Goal: Information Seeking & Learning: Learn about a topic

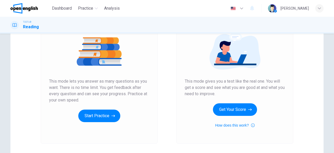
scroll to position [64, 0]
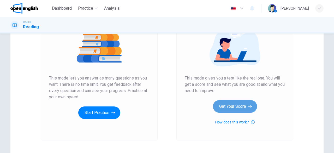
click at [233, 103] on button "Get Your Score" at bounding box center [235, 106] width 44 height 13
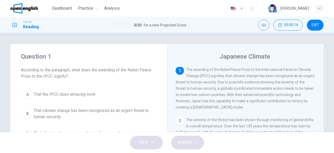
scroll to position [2, 0]
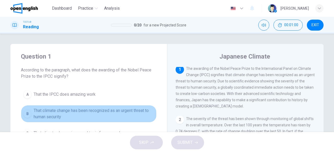
click at [118, 113] on span "That climate change has been recognized as an urgent threat to human security" at bounding box center [94, 113] width 121 height 13
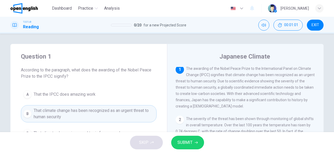
click at [189, 141] on span "SUBMIT" at bounding box center [185, 142] width 15 height 7
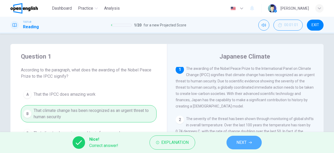
click at [250, 140] on button "NEXT" at bounding box center [244, 143] width 35 height 14
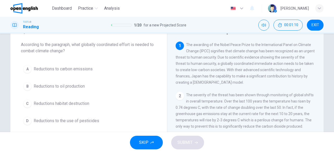
scroll to position [26, 0]
drag, startPoint x: 325, startPoint y: 91, endPoint x: 327, endPoint y: 100, distance: 9.3
click at [327, 100] on div "Question 2 According to the paragraph, what globally coordinated effort is need…" at bounding box center [167, 109] width 330 height 182
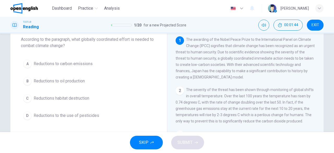
scroll to position [31, 0]
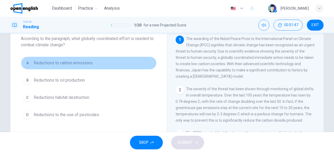
click at [79, 59] on button "A Reductions to carbon emissions" at bounding box center [89, 62] width 136 height 13
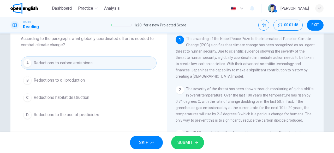
click at [180, 142] on span "SUBMIT" at bounding box center [185, 142] width 15 height 7
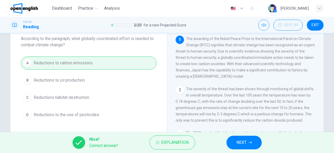
click at [240, 141] on span "NEXT" at bounding box center [242, 142] width 10 height 7
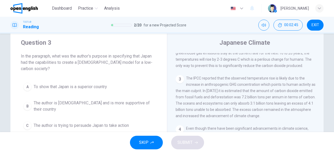
scroll to position [54, 0]
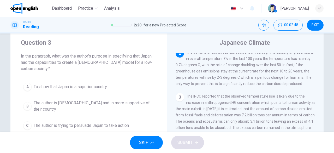
drag, startPoint x: 330, startPoint y: 87, endPoint x: 334, endPoint y: 72, distance: 15.3
click at [334, 72] on div "Question 3 In the paragraph, what was the author's purpose in specifying that J…" at bounding box center [167, 82] width 334 height 98
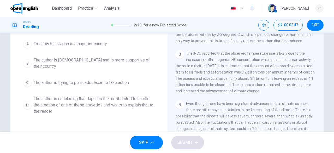
drag, startPoint x: 317, startPoint y: 92, endPoint x: 334, endPoint y: 120, distance: 32.6
click at [334, 120] on div "Question 3 In the paragraph, what was the author's purpose in specifying that J…" at bounding box center [167, 82] width 334 height 98
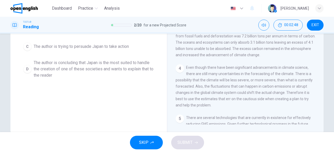
scroll to position [104, 0]
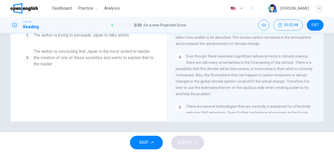
drag, startPoint x: 204, startPoint y: 59, endPoint x: 306, endPoint y: 60, distance: 101.6
click at [306, 60] on div "4 Even though there have been significant advancements in climate science, ther…" at bounding box center [246, 75] width 140 height 44
drag, startPoint x: 306, startPoint y: 60, endPoint x: 334, endPoint y: 48, distance: 30.4
click at [334, 48] on div "Question 3 In the paragraph, what was the author's purpose in specifying that J…" at bounding box center [167, 82] width 334 height 98
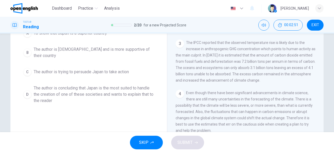
scroll to position [61, 0]
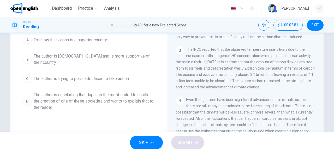
drag, startPoint x: 229, startPoint y: 51, endPoint x: 122, endPoint y: 91, distance: 114.0
click at [122, 91] on div "Question 3 In the paragraph, what was the author's purpose in specifying that J…" at bounding box center [166, 74] width 313 height 182
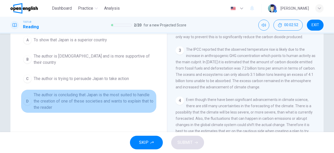
drag, startPoint x: 122, startPoint y: 91, endPoint x: 72, endPoint y: 93, distance: 49.9
click at [72, 93] on span "The author is concluding that Japan is the most suited to handle the creation o…" at bounding box center [94, 101] width 121 height 19
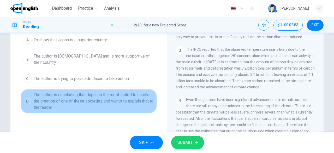
drag, startPoint x: 72, startPoint y: 93, endPoint x: 163, endPoint y: 126, distance: 97.1
click at [163, 126] on div "Question 3 In the paragraph, what was the author's purpose in specifying that J…" at bounding box center [88, 74] width 157 height 182
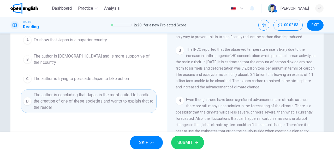
drag, startPoint x: 163, startPoint y: 126, endPoint x: 183, endPoint y: 144, distance: 27.0
click at [183, 144] on div "Dashboard Practice Analysis English ** ​ Sheridan G. TOEFL® Reading 2 / 20 for …" at bounding box center [167, 76] width 334 height 153
click at [183, 144] on span "SUBMIT" at bounding box center [185, 142] width 15 height 7
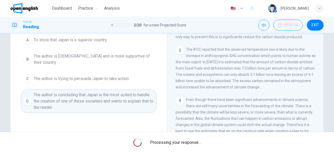
click at [183, 144] on span "Processing your response..." at bounding box center [175, 142] width 51 height 6
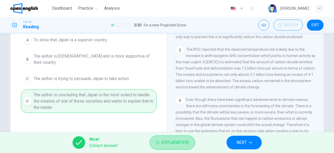
drag, startPoint x: 183, startPoint y: 144, endPoint x: 230, endPoint y: 144, distance: 47.0
click at [230, 144] on div "Nice! Correct answer! Explanation NEXT" at bounding box center [167, 142] width 334 height 21
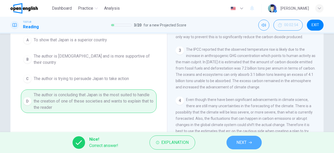
drag, startPoint x: 230, startPoint y: 144, endPoint x: 249, endPoint y: 140, distance: 19.3
click at [249, 140] on button "NEXT" at bounding box center [244, 143] width 35 height 14
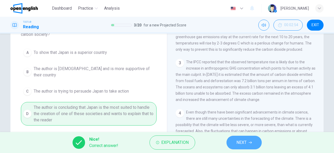
scroll to position [51, 0]
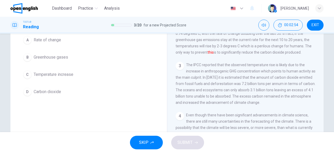
click at [249, 140] on div "SKIP SUBMIT" at bounding box center [167, 142] width 334 height 21
drag, startPoint x: 249, startPoint y: 140, endPoint x: 334, endPoint y: 90, distance: 98.5
click at [334, 90] on div "Dashboard Practice Analysis English ** ​ Sheridan G. TOEFL® Reading 3 / 20 for …" at bounding box center [167, 76] width 334 height 153
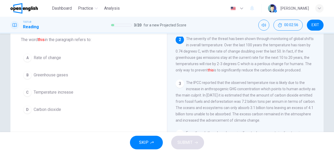
scroll to position [0, 0]
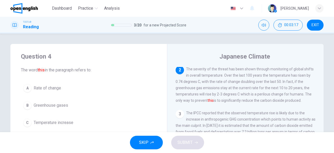
click at [44, 124] on span "Temperature increase" at bounding box center [54, 122] width 40 height 6
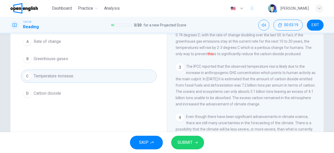
scroll to position [47, 0]
click at [185, 143] on span "SUBMIT" at bounding box center [185, 142] width 15 height 7
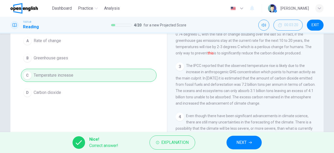
click at [244, 143] on span "NEXT" at bounding box center [242, 142] width 10 height 7
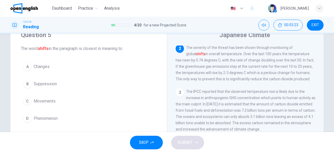
scroll to position [21, 0]
click at [34, 66] on span "Changes" at bounding box center [42, 67] width 16 height 6
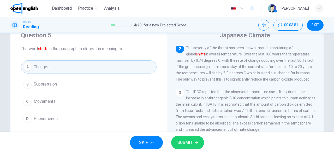
click at [186, 141] on span "SUBMIT" at bounding box center [185, 142] width 15 height 7
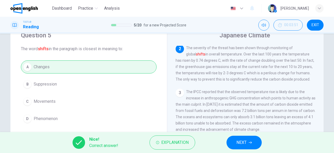
click at [245, 144] on span "NEXT" at bounding box center [242, 142] width 10 height 7
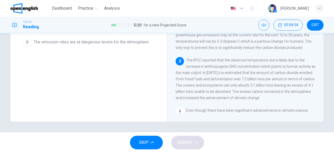
scroll to position [18, 0]
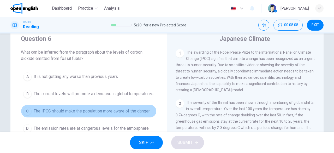
click at [139, 110] on button "C The IPCC should make the population more aware of the danger" at bounding box center [89, 110] width 136 height 13
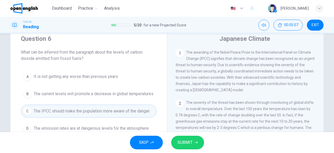
scroll to position [104, 0]
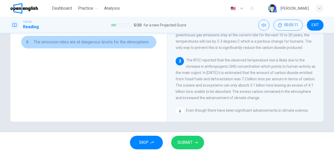
click at [116, 41] on button "D The emission rates are at dangerous levels for the atmosphere" at bounding box center [89, 42] width 136 height 13
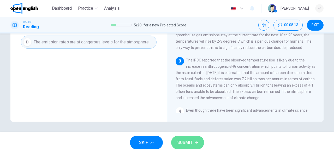
click at [189, 143] on span "SUBMIT" at bounding box center [185, 142] width 15 height 7
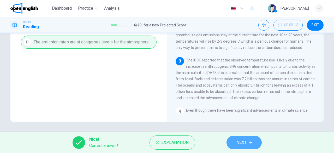
click at [243, 142] on span "NEXT" at bounding box center [242, 142] width 10 height 7
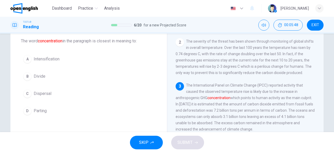
scroll to position [31, 0]
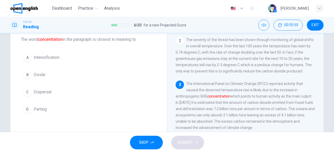
click at [51, 61] on button "A Intensification" at bounding box center [89, 57] width 136 height 13
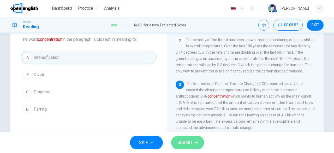
click at [195, 143] on icon "button" at bounding box center [196, 142] width 3 height 3
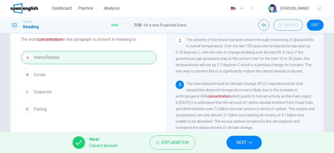
click at [248, 145] on button "NEXT" at bounding box center [244, 143] width 35 height 14
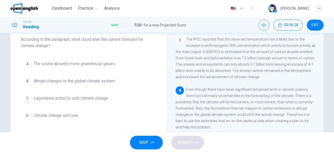
scroll to position [100, 0]
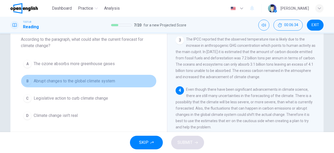
click at [100, 79] on span "Abrupt changes to the global climate system" at bounding box center [74, 81] width 81 height 6
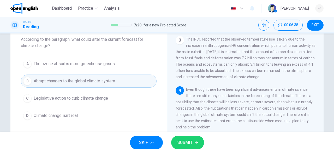
click at [184, 142] on span "SUBMIT" at bounding box center [185, 142] width 15 height 7
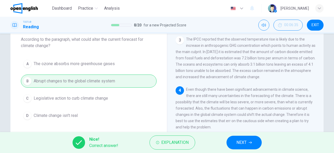
click at [238, 144] on span "NEXT" at bounding box center [242, 142] width 10 height 7
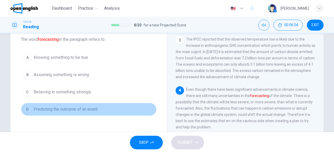
click at [92, 106] on span "Predicting the outcome of an event" at bounding box center [66, 109] width 64 height 6
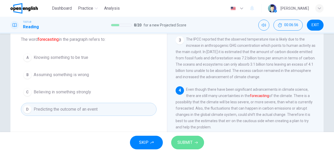
click at [190, 142] on span "SUBMIT" at bounding box center [185, 142] width 15 height 7
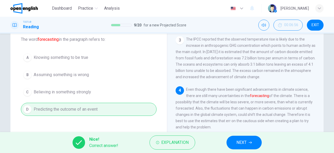
click at [240, 143] on span "NEXT" at bounding box center [242, 142] width 10 height 7
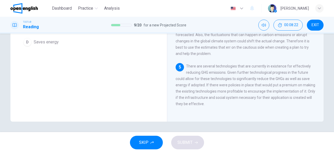
scroll to position [18, 0]
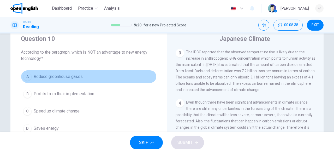
click at [71, 74] on span "Reduce greenhouse gases" at bounding box center [58, 76] width 49 height 6
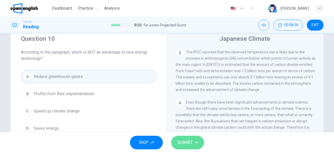
click at [179, 142] on span "SUBMIT" at bounding box center [185, 142] width 15 height 7
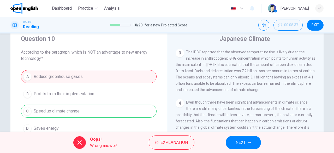
click at [238, 146] on button "NEXT" at bounding box center [243, 143] width 35 height 14
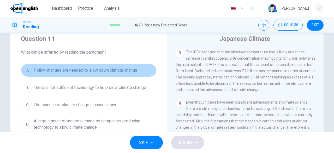
click at [120, 68] on span "Policy changes are needed to slow down climate change" at bounding box center [86, 70] width 104 height 6
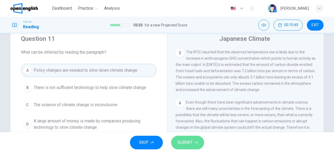
click at [191, 145] on span "SUBMIT" at bounding box center [185, 142] width 15 height 7
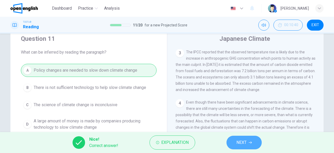
click at [241, 143] on span "NEXT" at bounding box center [242, 142] width 10 height 7
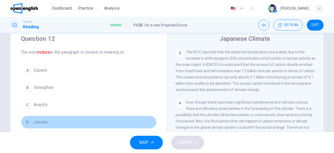
click at [36, 121] on span "Lessen" at bounding box center [41, 122] width 14 height 6
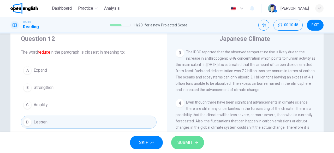
click at [196, 144] on button "SUBMIT" at bounding box center [187, 143] width 33 height 14
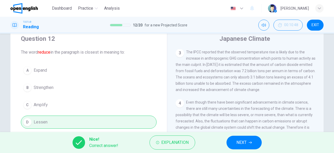
click at [239, 143] on span "NEXT" at bounding box center [242, 142] width 10 height 7
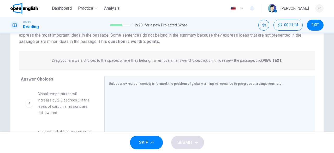
scroll to position [52, 0]
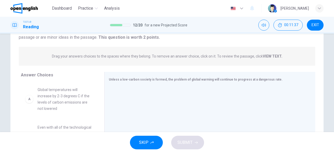
drag, startPoint x: 100, startPoint y: 90, endPoint x: 95, endPoint y: 105, distance: 15.7
click at [95, 105] on div "Answer Choices A Global temperatures will increase by 2-3 degrees C if the leve…" at bounding box center [166, 122] width 313 height 101
click at [95, 103] on div "A Global temperatures will increase by 2-3 degrees C if the levels of carbon em…" at bounding box center [60, 122] width 79 height 80
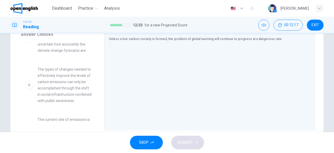
scroll to position [104, 0]
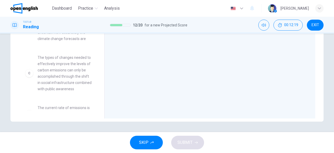
click at [59, 76] on span "The types of changes needed to effectively improve the levels of carbon emissio…" at bounding box center [65, 73] width 54 height 38
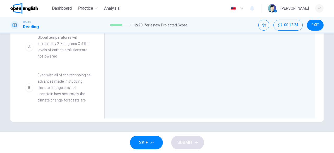
scroll to position [49, 0]
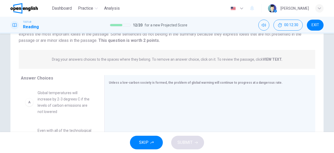
click at [66, 103] on span "Global temperatures will increase by 2-3 degrees C if the levels of carbon emis…" at bounding box center [65, 102] width 54 height 25
click at [52, 104] on span "Global temperatures will increase by 2-3 degrees C if the levels of carbon emis…" at bounding box center [65, 102] width 54 height 25
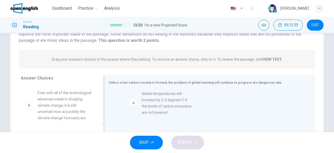
drag, startPoint x: 69, startPoint y: 107, endPoint x: 176, endPoint y: 112, distance: 106.4
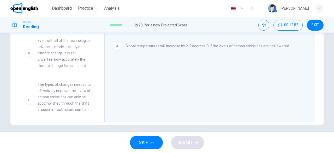
scroll to position [101, 0]
drag, startPoint x: 99, startPoint y: 60, endPoint x: 99, endPoint y: 63, distance: 2.9
click at [99, 63] on div "Answer Choices B Even with all of the technological advances made in studying c…" at bounding box center [57, 72] width 94 height 101
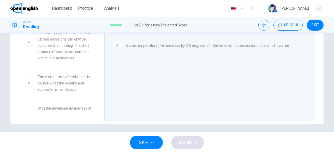
scroll to position [35, 0]
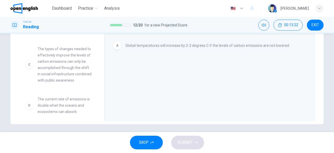
drag, startPoint x: 72, startPoint y: 114, endPoint x: 99, endPoint y: 102, distance: 29.3
click at [99, 102] on div "Answer Choices B Even with all of the technological advances made in studying c…" at bounding box center [57, 72] width 94 height 101
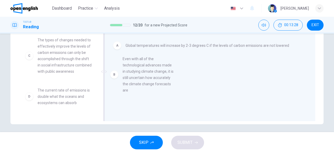
drag, startPoint x: 75, startPoint y: 55, endPoint x: 164, endPoint y: 76, distance: 91.6
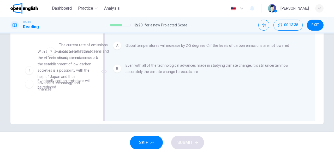
scroll to position [65, 0]
drag, startPoint x: 60, startPoint y: 40, endPoint x: 78, endPoint y: 66, distance: 31.5
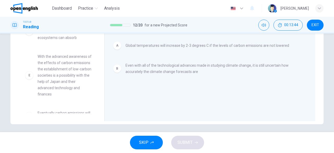
drag, startPoint x: 96, startPoint y: 78, endPoint x: 98, endPoint y: 64, distance: 14.0
click at [98, 64] on div "C The types of changes needed to effectively improve the levels of carbon emiss…" at bounding box center [60, 73] width 79 height 80
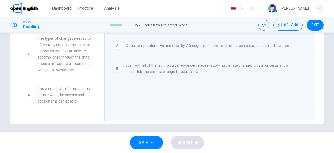
scroll to position [0, 0]
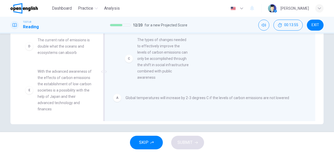
drag, startPoint x: 69, startPoint y: 68, endPoint x: 177, endPoint y: 67, distance: 108.1
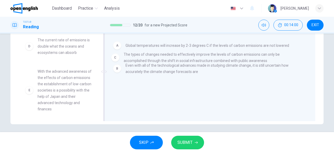
drag, startPoint x: 150, startPoint y: 95, endPoint x: 150, endPoint y: 57, distance: 38.7
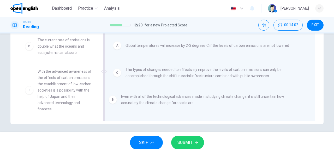
drag, startPoint x: 147, startPoint y: 65, endPoint x: 144, endPoint y: 97, distance: 33.1
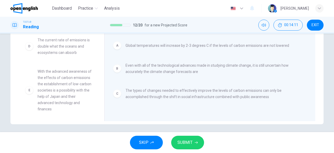
click at [190, 144] on span "SUBMIT" at bounding box center [185, 142] width 15 height 7
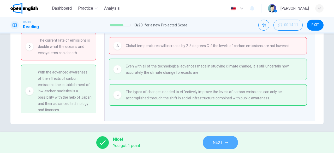
click at [229, 142] on button "NEXT" at bounding box center [220, 143] width 35 height 14
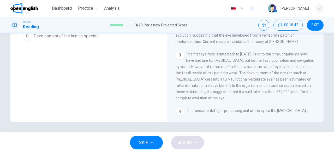
scroll to position [104, 0]
click at [330, 118] on div "Question 14 The word evolution in the paragraph is closest in meaning to: A Reg…" at bounding box center [167, 31] width 330 height 182
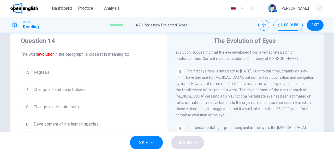
scroll to position [21, 0]
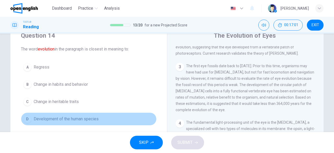
click at [85, 116] on span "Development of the human species" at bounding box center [66, 119] width 65 height 6
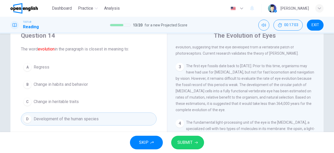
click at [66, 85] on span "Change in habits and behavior" at bounding box center [61, 84] width 54 height 6
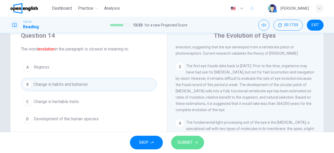
click at [188, 145] on span "SUBMIT" at bounding box center [185, 142] width 15 height 7
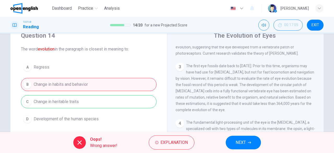
click at [245, 143] on span "NEXT" at bounding box center [241, 142] width 10 height 7
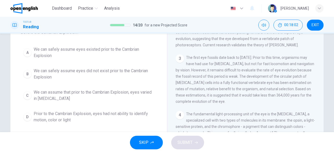
scroll to position [45, 0]
click at [225, 116] on span "The fundamental light-processing unit of the eye is the photoreceptor cell, a s…" at bounding box center [245, 147] width 139 height 73
click at [156, 118] on div "Question 15 Which of the following can be inferred from the paragraph about eye…" at bounding box center [88, 66] width 157 height 134
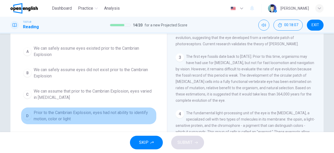
click at [125, 113] on span "Prior to the Cambrian Explosion, eyes had not ability to identify motion, color…" at bounding box center [94, 115] width 121 height 13
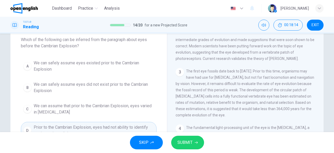
scroll to position [32, 0]
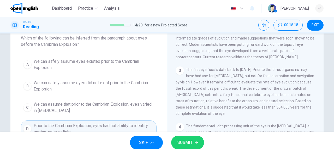
click at [240, 104] on span "The first eye fossils date back to 540 million years ago. Prior to this time, o…" at bounding box center [245, 91] width 139 height 48
click at [153, 83] on span "We can safely assume eyes did not exist prior to the Cambrian Explosion" at bounding box center [94, 86] width 121 height 13
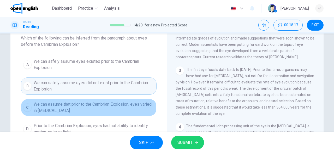
click at [118, 107] on span "We can assume that prior to the Cambrian Explosion, eyes varied in visual acuity" at bounding box center [94, 107] width 121 height 13
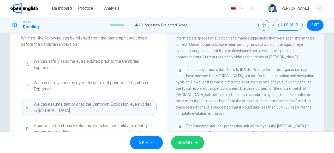
click at [191, 96] on span "The first eye fossils date back to 540 million years ago. Prior to this time, o…" at bounding box center [245, 91] width 139 height 48
click at [226, 105] on span "The first eye fossils date back to 540 million years ago. Prior to this time, o…" at bounding box center [245, 91] width 139 height 48
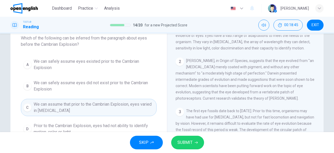
scroll to position [16, 0]
click at [260, 97] on div "2 Charles Darwin, in Origin of Species, suggests that the eye evolved from "an …" at bounding box center [246, 79] width 140 height 44
click at [210, 100] on span "Charles Darwin, in Origin of Species, suggests that the eye evolved from "an op…" at bounding box center [245, 79] width 139 height 42
click at [98, 61] on span "We can safely assume eyes existed prior to the Cambrian Explosion" at bounding box center [94, 64] width 121 height 13
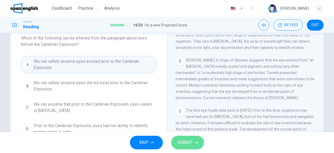
click at [192, 141] on span "SUBMIT" at bounding box center [185, 142] width 15 height 7
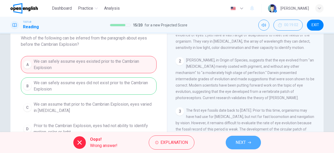
click at [250, 142] on icon "button" at bounding box center [249, 142] width 3 height 2
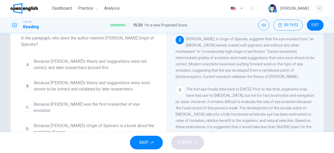
scroll to position [38, 0]
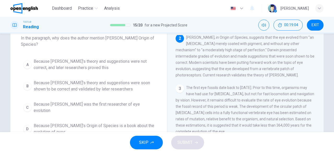
click at [314, 25] on span "EXIT" at bounding box center [316, 25] width 8 height 4
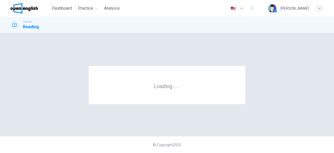
scroll to position [0, 0]
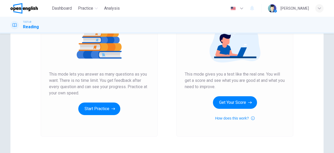
scroll to position [68, 0]
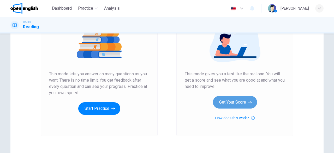
click at [233, 102] on button "Get Your Score" at bounding box center [235, 102] width 44 height 13
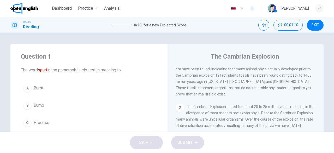
scroll to position [33, 0]
click at [45, 122] on span "Process" at bounding box center [42, 122] width 16 height 6
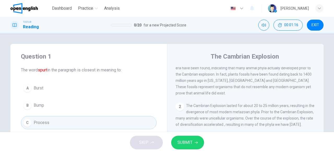
click at [42, 104] on span "Bump" at bounding box center [39, 105] width 10 height 6
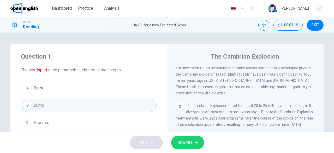
scroll to position [0, 0]
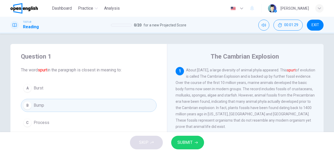
drag, startPoint x: 321, startPoint y: 97, endPoint x: 323, endPoint y: 72, distance: 25.2
click at [323, 72] on div "Question 1 The word spurt in the paragraph is closest in meaning to: A Burst B …" at bounding box center [167, 135] width 330 height 182
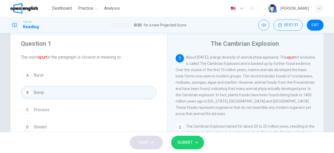
scroll to position [30, 0]
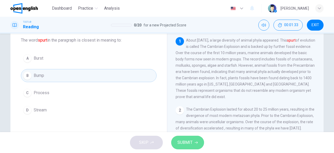
click at [187, 145] on span "SUBMIT" at bounding box center [185, 142] width 15 height 7
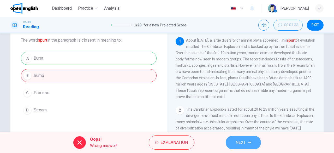
click at [247, 144] on button "NEXT" at bounding box center [243, 143] width 35 height 14
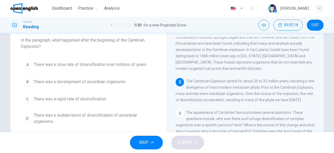
scroll to position [29, 0]
click at [95, 99] on span "There was a rapid rate of diversification" at bounding box center [70, 99] width 72 height 6
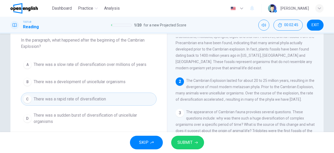
click at [118, 113] on span "There was a sudden burst of diversification of unicellular organisms" at bounding box center [94, 118] width 121 height 13
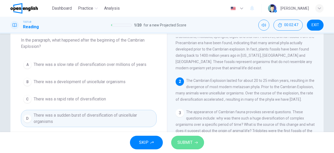
click at [188, 144] on span "SUBMIT" at bounding box center [185, 142] width 15 height 7
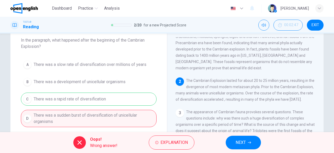
click at [316, 23] on span "EXIT" at bounding box center [316, 25] width 8 height 4
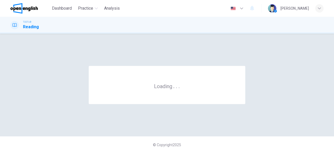
scroll to position [0, 0]
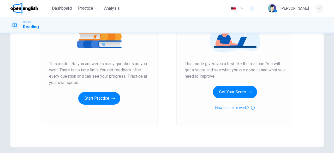
scroll to position [79, 0]
drag, startPoint x: 268, startPoint y: 134, endPoint x: 180, endPoint y: 144, distance: 89.3
click at [180, 144] on div "Unlimited Practice Mock Test Unlimited Practice This mode lets you answer as ma…" at bounding box center [166, 56] width 313 height 182
drag, startPoint x: 180, startPoint y: 144, endPoint x: 103, endPoint y: 164, distance: 79.7
click at [103, 153] on html "This site uses cookies, as explained in our Privacy Policy . If you agree to th…" at bounding box center [167, 76] width 334 height 153
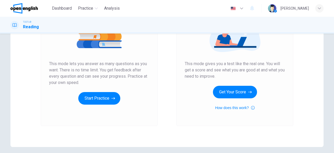
drag, startPoint x: 85, startPoint y: 126, endPoint x: 91, endPoint y: 120, distance: 8.7
click at [91, 120] on div "Unlimited Practice This mode lets you answer as many questions as you want. The…" at bounding box center [99, 56] width 117 height 140
drag, startPoint x: 93, startPoint y: 119, endPoint x: 102, endPoint y: 101, distance: 19.6
click at [102, 101] on div "Unlimited Practice This mode lets you answer as many questions as you want. The…" at bounding box center [99, 56] width 117 height 140
click at [95, 101] on button "Start Practice" at bounding box center [99, 98] width 42 height 13
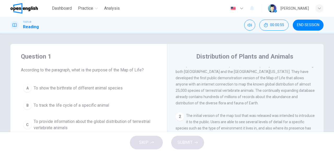
scroll to position [11, 0]
click at [122, 124] on span "To provide information about the global distribution of terrestrial vertebrate …" at bounding box center [94, 124] width 121 height 13
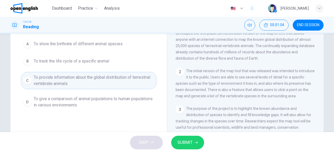
scroll to position [46, 0]
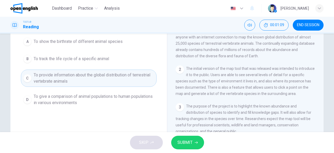
click at [182, 142] on span "SUBMIT" at bounding box center [185, 142] width 15 height 7
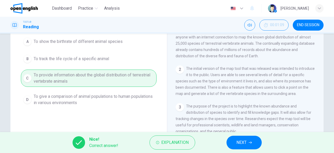
click at [246, 146] on button "NEXT" at bounding box center [244, 143] width 35 height 14
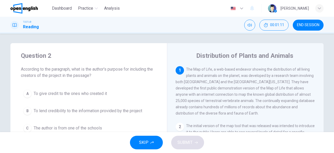
scroll to position [0, 0]
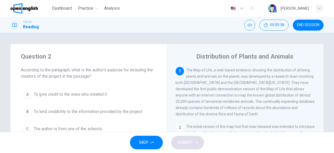
click at [300, 25] on span "END SESSION" at bounding box center [308, 25] width 22 height 4
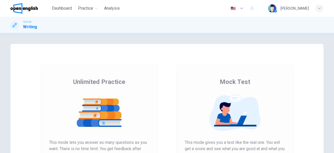
scroll to position [100, 0]
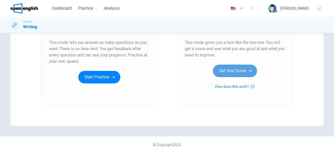
click at [222, 65] on button "Get Your Score" at bounding box center [235, 71] width 44 height 13
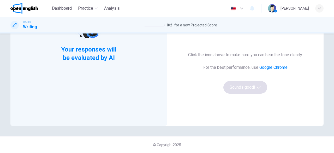
scroll to position [0, 0]
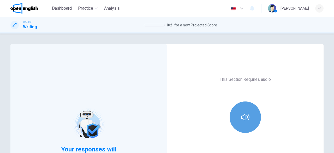
click at [248, 111] on button "button" at bounding box center [245, 116] width 31 height 31
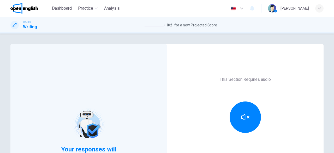
scroll to position [100, 0]
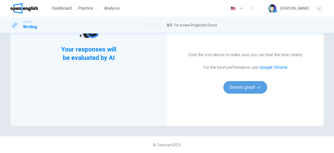
click at [253, 92] on button "Sounds good!" at bounding box center [246, 87] width 44 height 13
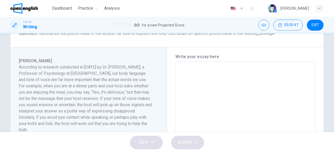
scroll to position [108, 0]
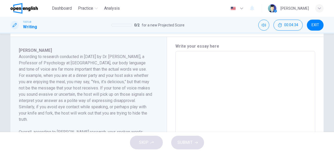
click at [313, 25] on span "EXIT" at bounding box center [316, 25] width 8 height 4
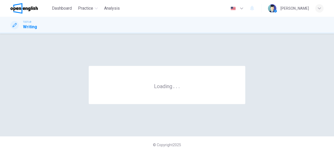
scroll to position [0, 0]
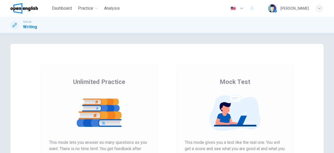
scroll to position [100, 0]
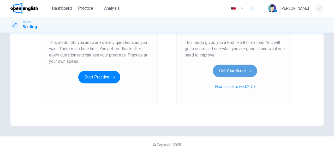
click at [237, 70] on button "Get Your Score" at bounding box center [235, 71] width 44 height 13
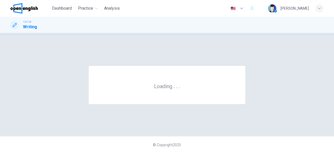
scroll to position [0, 0]
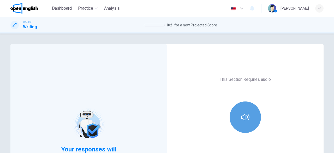
click at [255, 115] on button "button" at bounding box center [245, 116] width 31 height 31
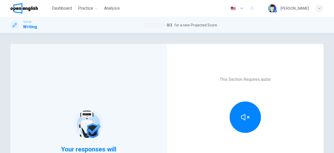
scroll to position [100, 0]
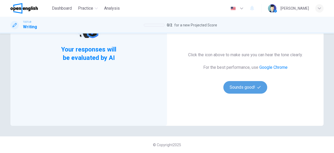
click at [238, 85] on button "Sounds good!" at bounding box center [246, 87] width 44 height 13
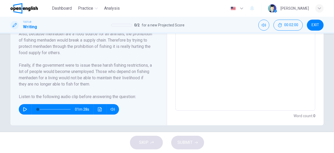
scroll to position [199, 0]
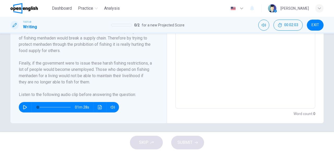
click at [24, 105] on icon "button" at bounding box center [25, 107] width 4 height 4
click at [189, 97] on textarea at bounding box center [245, 34] width 133 height 140
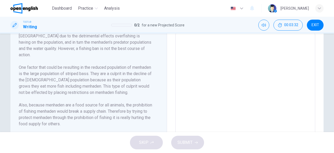
scroll to position [126, 0]
type input "*"
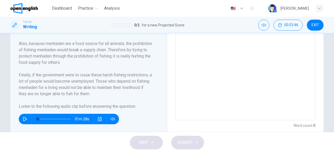
scroll to position [188, 0]
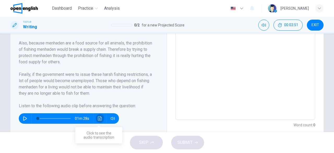
click at [101, 120] on button "Click to see the audio transcription" at bounding box center [100, 118] width 8 height 10
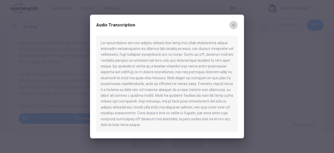
click at [236, 25] on icon "button" at bounding box center [234, 25] width 4 height 4
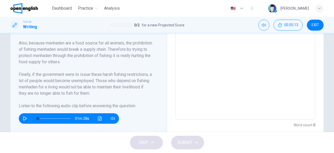
drag, startPoint x: 236, startPoint y: 25, endPoint x: 313, endPoint y: 22, distance: 77.6
click at [313, 22] on div "TOEFL® Writing 0 / 2 for a new Projected Score 00:05:13 EXIT" at bounding box center [167, 25] width 330 height 11
drag, startPoint x: 313, startPoint y: 37, endPoint x: 305, endPoint y: 39, distance: 8.8
click at [305, 39] on div "* ​" at bounding box center [246, 45] width 140 height 149
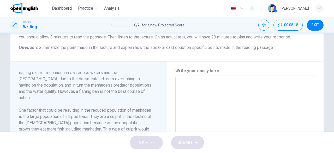
drag, startPoint x: 313, startPoint y: 35, endPoint x: 313, endPoint y: 30, distance: 4.7
click at [313, 30] on div "Dashboard Practice Analysis English ** ​ Sheridan G. TOEFL® Writing 0 / 2 for a…" at bounding box center [167, 76] width 334 height 153
click at [315, 23] on span "EXIT" at bounding box center [316, 25] width 8 height 4
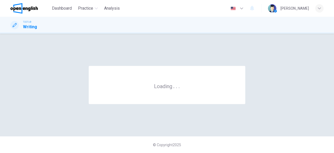
scroll to position [0, 0]
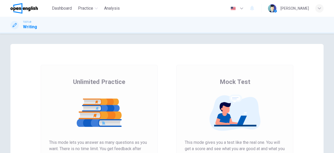
click at [245, 113] on img at bounding box center [235, 112] width 100 height 37
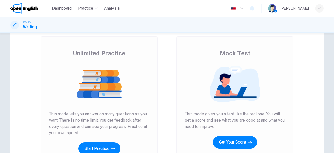
scroll to position [69, 0]
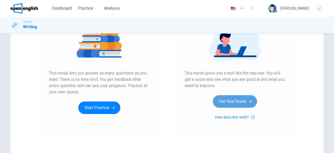
click at [238, 104] on button "Get Your Score" at bounding box center [235, 101] width 44 height 13
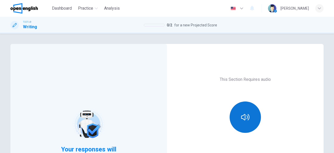
click at [242, 116] on icon "button" at bounding box center [245, 117] width 8 height 8
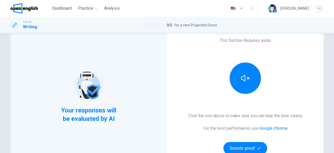
scroll to position [74, 0]
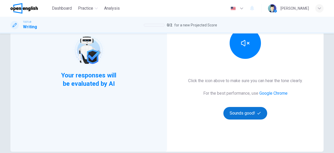
click at [253, 113] on button "Sounds good!" at bounding box center [246, 113] width 44 height 13
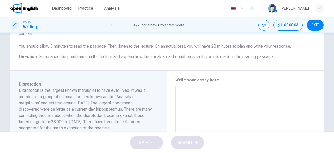
drag, startPoint x: 312, startPoint y: 110, endPoint x: 313, endPoint y: 103, distance: 7.1
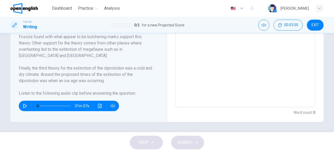
scroll to position [34, 0]
click at [160, 117] on div "Diprotodon Diprotodon is the largest known marsupial to have ever lived. It was…" at bounding box center [88, 33] width 157 height 178
drag, startPoint x: 160, startPoint y: 117, endPoint x: 110, endPoint y: 105, distance: 50.8
click at [110, 105] on div "Diprotodon Diprotodon is the largest known marsupial to have ever lived. It was…" at bounding box center [88, 33] width 157 height 178
click at [56, 86] on div "Diprotodon is the largest known marsupial to have ever lived. It was a member o…" at bounding box center [85, 14] width 133 height 163
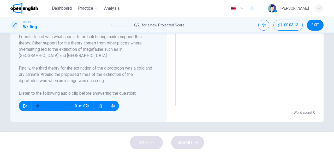
drag, startPoint x: 38, startPoint y: 99, endPoint x: 27, endPoint y: 105, distance: 13.1
click at [27, 105] on div "Diprotodon Diprotodon is the largest known marsupial to have ever lived. It was…" at bounding box center [91, 33] width 144 height 157
drag, startPoint x: 27, startPoint y: 105, endPoint x: 29, endPoint y: 106, distance: 2.8
click at [29, 106] on div "01m 07s" at bounding box center [69, 106] width 100 height 10
click at [23, 106] on icon "button" at bounding box center [25, 106] width 4 height 4
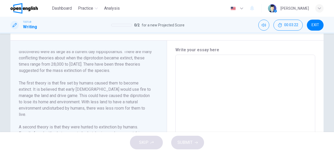
scroll to position [82, 0]
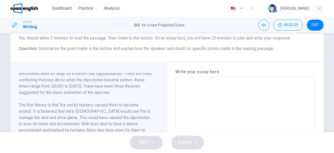
click at [193, 90] on textarea at bounding box center [245, 151] width 133 height 140
drag, startPoint x: 161, startPoint y: 106, endPoint x: 162, endPoint y: 119, distance: 13.1
click at [162, 119] on div "Diprotodon Diprotodon is the largest known marsupial to have ever lived. It was…" at bounding box center [88, 151] width 157 height 178
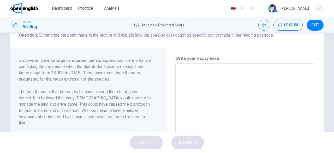
scroll to position [102, 0]
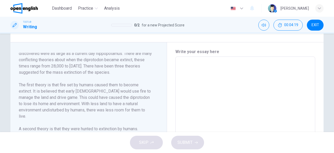
click at [192, 69] on textarea at bounding box center [245, 131] width 133 height 140
type input "**"
type textarea "*"
type input "**"
type textarea "*"
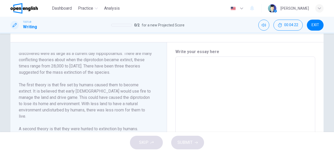
type textarea "*"
type input "**"
type textarea "*"
type input "**"
type textarea "**"
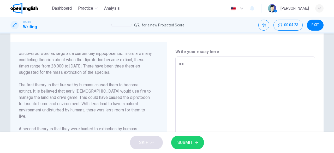
type textarea "*"
type input "**"
type textarea "*"
type input "**"
type textarea "***"
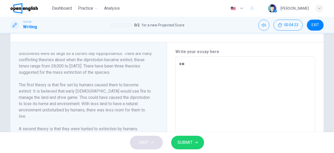
type textarea "*"
type textarea "****"
type textarea "*"
type input "**"
type textarea "*"
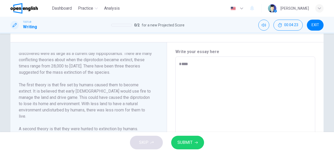
type textarea "*****"
type textarea "*"
type input "**"
type textarea "*"
type input "*"
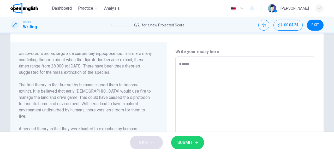
type textarea "*****"
type textarea "*"
type textarea "*******"
type textarea "*"
type textarea "********"
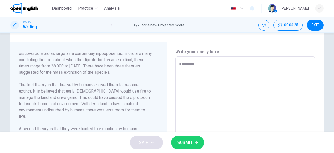
type textarea "*"
type textarea "*********"
type textarea "*"
type textarea "*********"
type textarea "*"
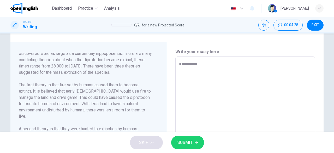
type textarea "**********"
type textarea "*"
type textarea "**********"
type textarea "*"
type textarea "**********"
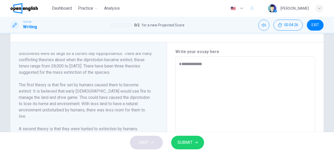
type textarea "*"
type textarea "**********"
type textarea "*"
type textarea "**********"
type textarea "*"
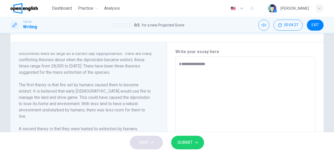
type textarea "**********"
type textarea "*"
type textarea "**********"
type textarea "*"
type textarea "**********"
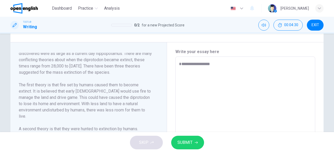
type textarea "*"
type textarea "**********"
type textarea "*"
type textarea "**********"
type textarea "*"
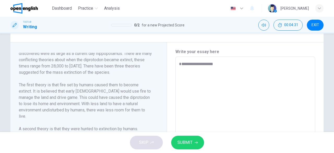
type textarea "**********"
type textarea "*"
type textarea "**********"
type textarea "*"
type textarea "**********"
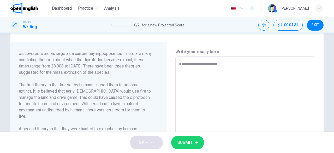
type textarea "*"
type textarea "**********"
type textarea "*"
type textarea "**********"
type textarea "*"
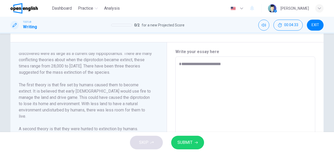
type textarea "**********"
type textarea "*"
type textarea "**********"
type textarea "*"
type textarea "**********"
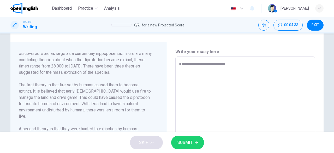
type textarea "*"
type textarea "**********"
type textarea "*"
type textarea "**********"
type textarea "*"
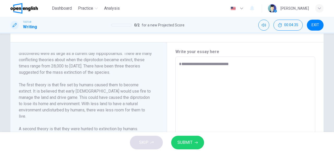
type textarea "**********"
type textarea "*"
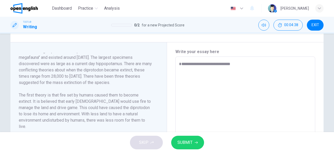
scroll to position [20, 0]
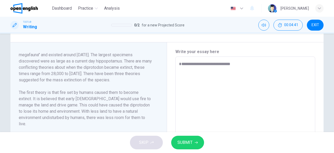
type textarea "**********"
type textarea "*"
type textarea "**********"
type textarea "*"
type textarea "**********"
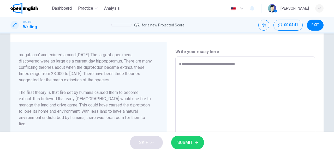
type textarea "*"
type textarea "**********"
type textarea "*"
type textarea "**********"
type textarea "*"
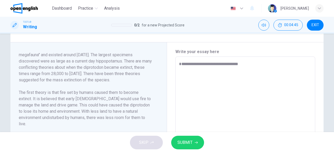
type textarea "**********"
type textarea "*"
type textarea "**********"
type textarea "*"
type textarea "**********"
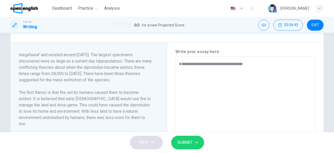
type textarea "*"
type textarea "**********"
type textarea "*"
type textarea "**********"
type textarea "*"
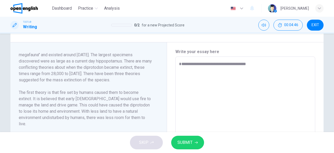
type textarea "**********"
type textarea "*"
type textarea "**********"
type textarea "*"
type textarea "**********"
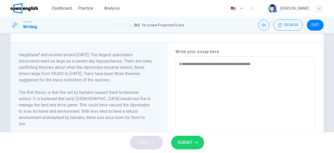
type textarea "*"
type textarea "**********"
type textarea "*"
type textarea "**********"
type textarea "*"
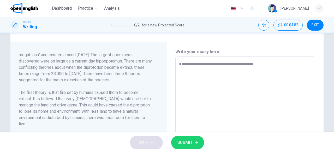
type textarea "**********"
type textarea "*"
type textarea "**********"
type textarea "*"
type textarea "**********"
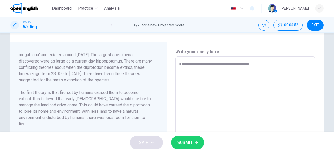
type textarea "*"
type textarea "**********"
type textarea "*"
type textarea "**********"
type textarea "*"
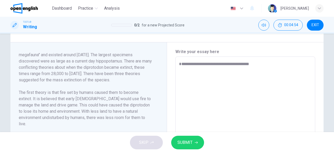
type textarea "**********"
type textarea "*"
type textarea "**********"
type textarea "*"
type textarea "**********"
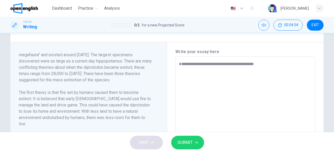
type textarea "*"
type textarea "**********"
type textarea "*"
type textarea "**********"
type textarea "*"
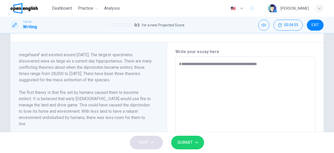
type textarea "**********"
type textarea "*"
type textarea "**********"
type textarea "*"
type textarea "**********"
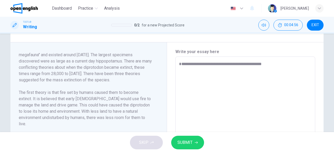
type textarea "*"
type textarea "**********"
type textarea "*"
type textarea "**********"
type textarea "*"
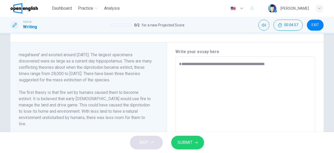
type textarea "**********"
type textarea "*"
type textarea "**********"
type textarea "*"
type textarea "**********"
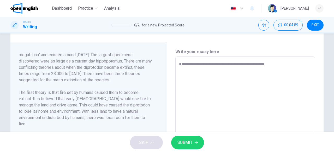
type textarea "*"
type textarea "**********"
type textarea "*"
type textarea "**********"
type textarea "*"
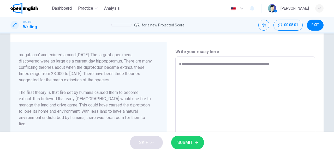
type textarea "**********"
type textarea "*"
type textarea "**********"
type textarea "*"
type textarea "**********"
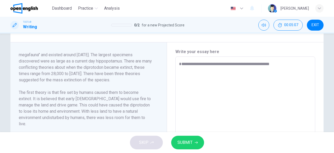
type textarea "*"
type textarea "**********"
type textarea "*"
type textarea "**********"
type textarea "*"
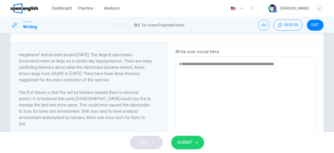
type textarea "**********"
type textarea "*"
type textarea "**********"
type textarea "*"
type textarea "**********"
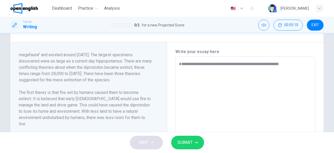
type textarea "*"
type textarea "**********"
type textarea "*"
type textarea "**********"
type textarea "*"
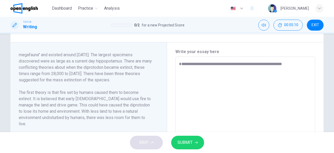
type textarea "**********"
type textarea "*"
type textarea "**********"
type textarea "*"
type textarea "**********"
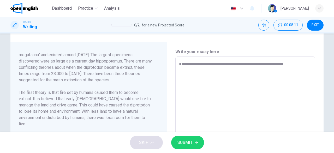
type textarea "*"
type textarea "**********"
type textarea "*"
type textarea "**********"
type textarea "*"
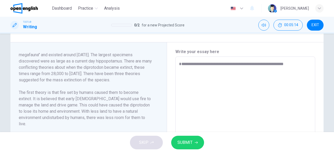
type textarea "**********"
type textarea "*"
type textarea "**********"
type textarea "*"
type textarea "**********"
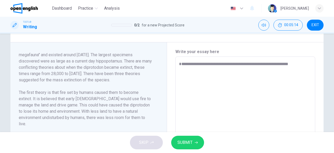
type textarea "*"
type textarea "**********"
type textarea "*"
type textarea "**********"
type textarea "*"
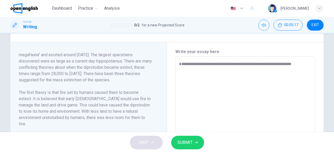
type textarea "**********"
type textarea "*"
type textarea "**********"
type textarea "*"
type textarea "**********"
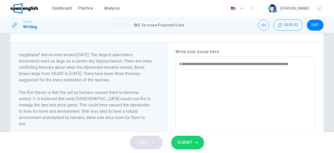
type textarea "*"
type textarea "**********"
type textarea "*"
type textarea "**********"
type textarea "*"
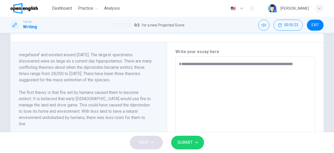
type textarea "**********"
type textarea "*"
type textarea "**********"
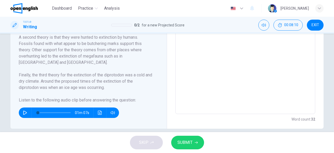
scroll to position [195, 0]
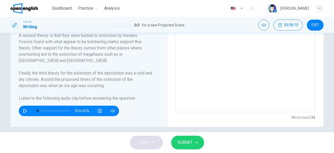
click at [15, 113] on div "Diprotodon Diprotodon is the largest known marsupial to have ever lived. It was…" at bounding box center [88, 38] width 157 height 178
click at [21, 112] on button "button" at bounding box center [25, 111] width 8 height 10
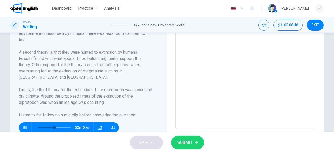
scroll to position [181, 0]
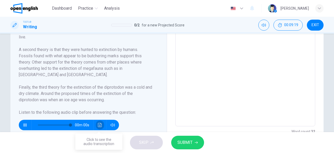
click at [99, 127] on button "Click to see the audio transcription" at bounding box center [100, 125] width 8 height 10
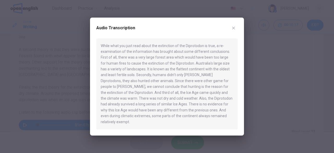
click at [233, 36] on div "Audio Transcription" at bounding box center [167, 31] width 142 height 15
click at [233, 30] on icon "button" at bounding box center [234, 28] width 4 height 4
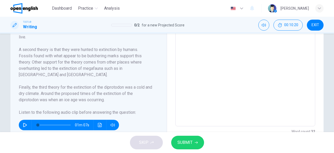
scroll to position [95, 0]
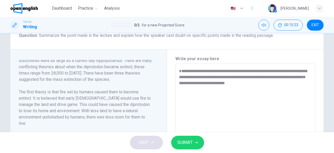
click at [273, 89] on textarea "**********" at bounding box center [245, 138] width 133 height 140
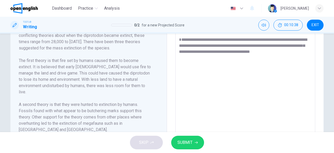
scroll to position [127, 0]
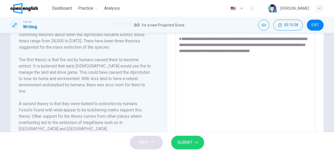
click at [17, 95] on div "Diprotodon Diprotodon is the largest known marsupial to have ever lived. It was…" at bounding box center [88, 106] width 157 height 178
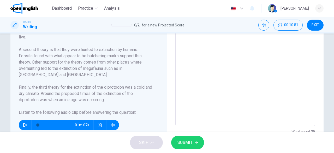
scroll to position [99, 0]
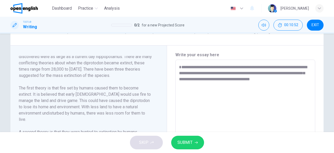
click at [300, 87] on textarea "**********" at bounding box center [245, 134] width 133 height 140
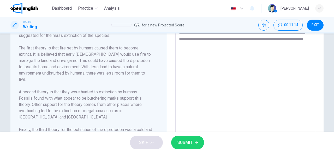
scroll to position [147, 0]
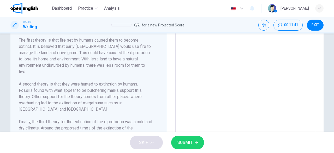
click at [270, 39] on textarea "**********" at bounding box center [245, 86] width 133 height 140
click at [258, 43] on textarea "**********" at bounding box center [245, 86] width 133 height 140
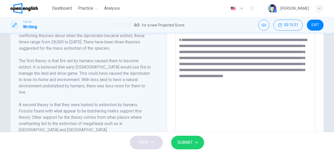
scroll to position [124, 0]
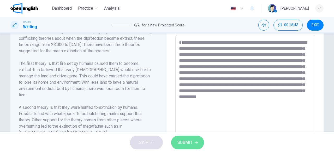
click at [183, 141] on span "SUBMIT" at bounding box center [185, 142] width 15 height 7
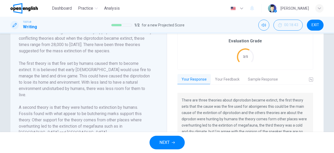
click at [228, 74] on button "Your Feedback" at bounding box center [227, 79] width 33 height 11
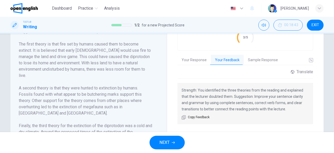
scroll to position [151, 0]
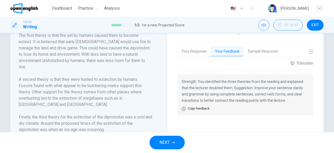
click at [168, 142] on span "NEXT" at bounding box center [165, 142] width 10 height 7
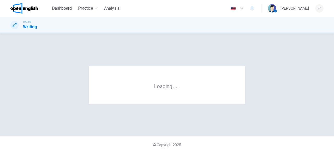
scroll to position [0, 0]
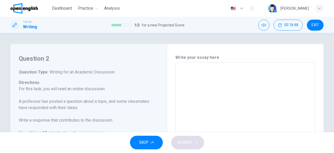
drag, startPoint x: 158, startPoint y: 87, endPoint x: 163, endPoint y: 107, distance: 20.5
click at [163, 107] on div "Question 2 Question Type : Writing for an Academic Discussion Directions For th…" at bounding box center [88, 150] width 157 height 212
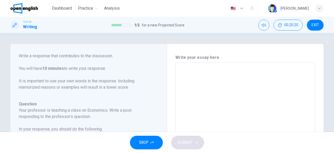
click at [200, 78] on textarea at bounding box center [245, 150] width 133 height 166
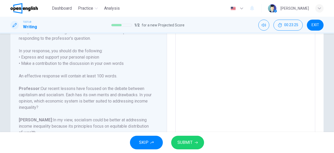
scroll to position [26, 0]
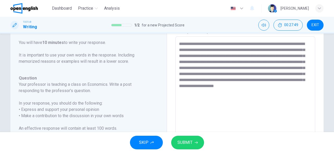
drag, startPoint x: 159, startPoint y: 103, endPoint x: 158, endPoint y: 127, distance: 24.0
click at [158, 127] on div "Question 2 Question Type : Writing for an Academic Discussion Directions For th…" at bounding box center [91, 123] width 144 height 191
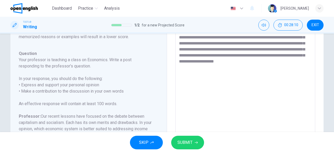
scroll to position [6, 0]
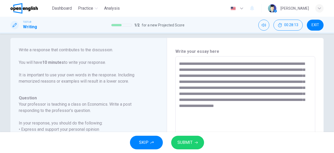
click at [217, 65] on textarea "**********" at bounding box center [245, 144] width 133 height 166
click at [248, 113] on textarea "**********" at bounding box center [245, 144] width 133 height 166
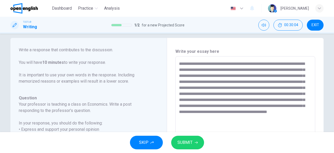
click at [190, 142] on span "SUBMIT" at bounding box center [185, 142] width 15 height 7
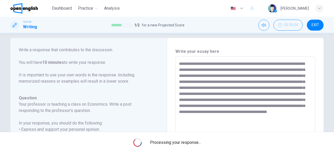
scroll to position [0, 0]
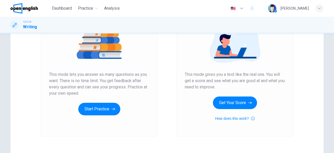
scroll to position [68, 0]
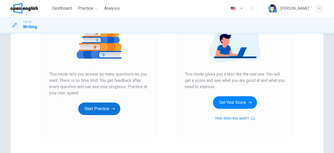
click at [96, 109] on button "Start Practice" at bounding box center [99, 108] width 42 height 13
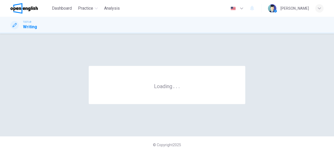
scroll to position [0, 0]
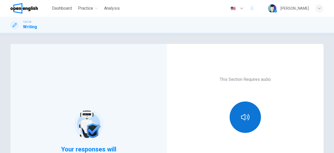
click at [249, 120] on button "button" at bounding box center [245, 116] width 31 height 31
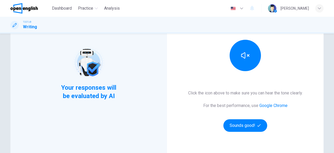
scroll to position [66, 0]
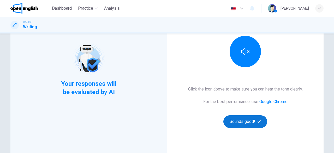
click at [253, 121] on button "Sounds good!" at bounding box center [246, 121] width 44 height 13
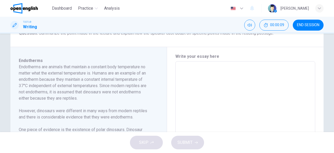
scroll to position [98, 0]
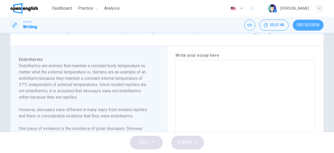
click at [300, 25] on span "END SESSION" at bounding box center [308, 25] width 22 height 4
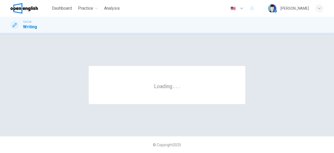
scroll to position [0, 0]
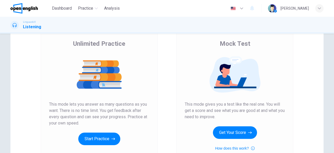
scroll to position [49, 0]
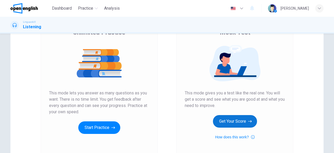
click at [241, 121] on button "Get Your Score" at bounding box center [235, 121] width 44 height 13
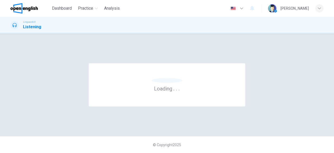
scroll to position [0, 0]
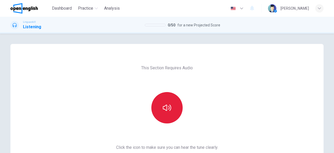
click at [164, 113] on button "button" at bounding box center [166, 107] width 31 height 31
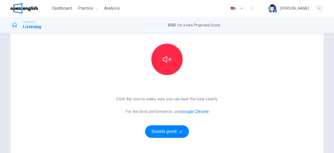
scroll to position [59, 0]
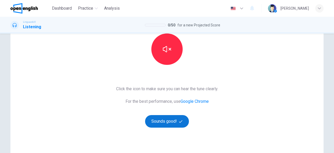
click at [168, 122] on button "Sounds good!" at bounding box center [167, 121] width 44 height 13
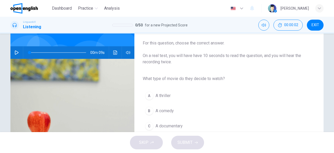
scroll to position [28, 0]
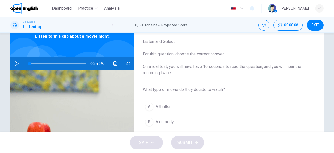
click at [16, 59] on button "button" at bounding box center [17, 63] width 8 height 13
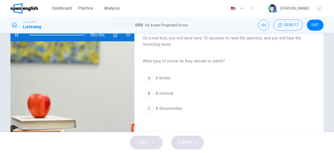
type input "*"
click at [172, 91] on span "A comedy" at bounding box center [165, 93] width 18 height 6
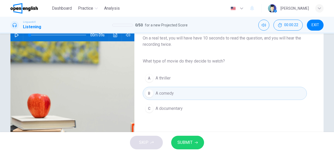
click at [191, 142] on span "SUBMIT" at bounding box center [185, 142] width 15 height 7
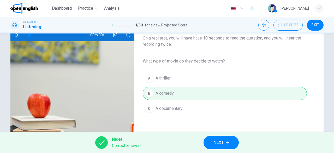
click at [221, 141] on span "NEXT" at bounding box center [219, 142] width 10 height 7
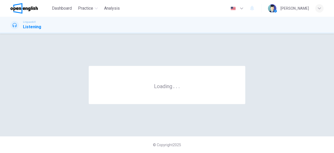
scroll to position [0, 0]
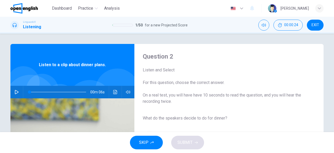
click at [16, 92] on icon "button" at bounding box center [17, 92] width 4 height 4
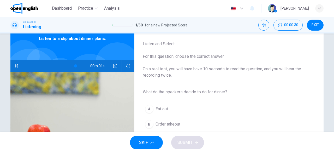
type input "*"
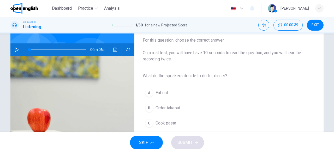
scroll to position [52, 0]
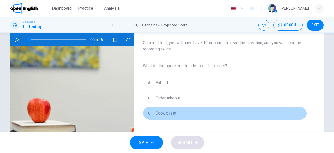
click at [165, 112] on span "Cook pasta" at bounding box center [166, 113] width 21 height 6
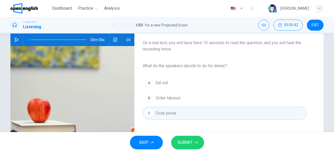
click at [186, 147] on button "SUBMIT" at bounding box center [187, 143] width 33 height 14
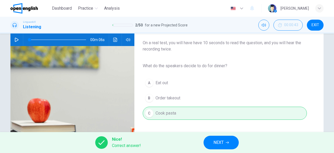
click at [226, 142] on icon "button" at bounding box center [227, 142] width 3 height 3
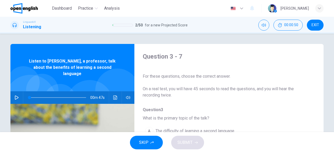
click at [16, 91] on button "button" at bounding box center [17, 97] width 8 height 13
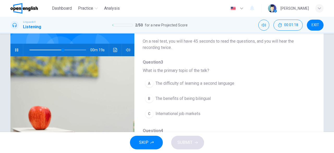
scroll to position [49, 0]
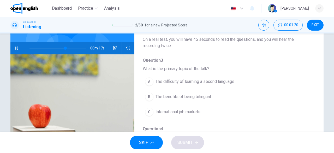
click at [208, 97] on span "The benefits of being bilingual" at bounding box center [183, 96] width 55 height 6
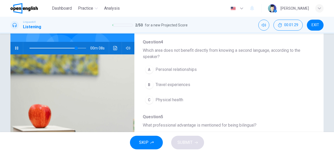
scroll to position [87, 0]
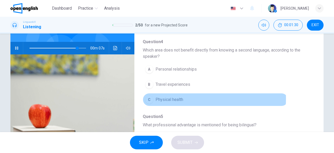
click at [178, 97] on span "Physical health" at bounding box center [170, 99] width 28 height 6
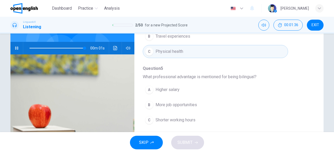
scroll to position [137, 0]
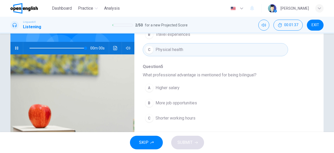
type input "*"
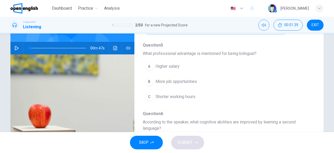
scroll to position [161, 0]
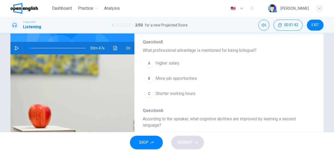
click at [175, 76] on span "More job opportunities" at bounding box center [177, 78] width 42 height 6
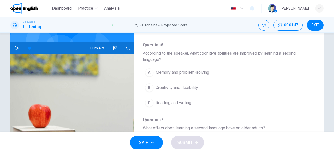
scroll to position [233, 0]
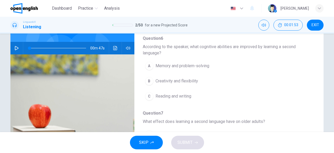
click at [200, 64] on span "Memory and problem-solving" at bounding box center [183, 66] width 54 height 6
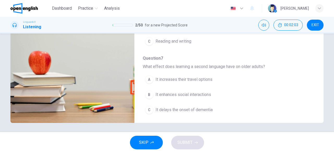
scroll to position [104, 0]
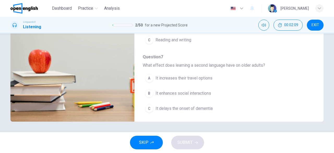
click at [188, 109] on button "C It delays the onset of dementia" at bounding box center [215, 108] width 145 height 13
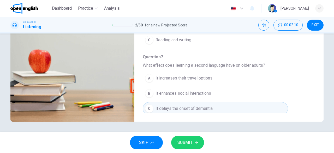
click at [189, 142] on span "SUBMIT" at bounding box center [185, 142] width 15 height 7
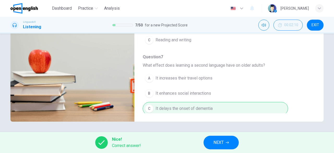
click at [219, 144] on span "NEXT" at bounding box center [219, 142] width 10 height 7
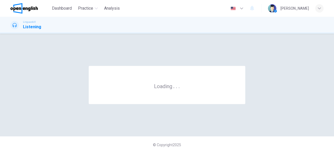
scroll to position [0, 0]
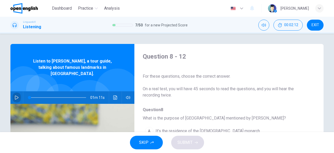
click at [15, 95] on icon "button" at bounding box center [17, 97] width 4 height 4
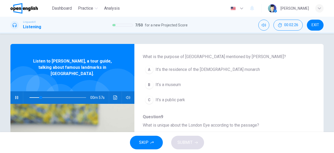
scroll to position [62, 0]
click at [205, 69] on span "It’s the residence of the [DEMOGRAPHIC_DATA] monarch" at bounding box center [208, 69] width 104 height 6
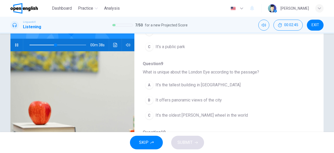
scroll to position [54, 0]
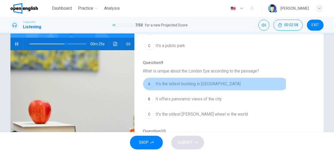
click at [204, 82] on span "It's the tallest building in [GEOGRAPHIC_DATA]" at bounding box center [198, 84] width 85 height 6
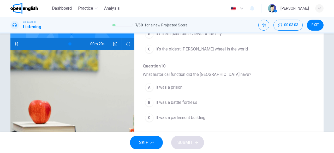
scroll to position [130, 0]
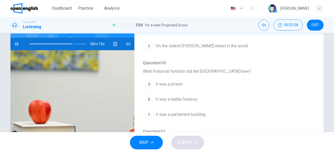
click at [171, 82] on span "It was a prison" at bounding box center [169, 84] width 27 height 6
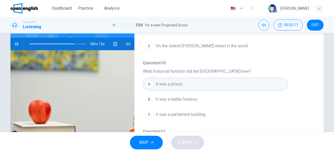
drag, startPoint x: 311, startPoint y: 93, endPoint x: 315, endPoint y: 121, distance: 28.3
click at [315, 121] on div "Question 8 - 12 For these questions, choose the correct answer. On a real test,…" at bounding box center [166, 81] width 313 height 182
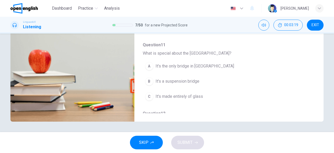
scroll to position [167, 0]
type input "*"
click at [197, 59] on button "A It's the only bridge in [GEOGRAPHIC_DATA]" at bounding box center [215, 65] width 145 height 13
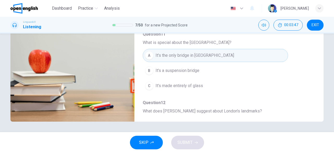
scroll to position [223, 0]
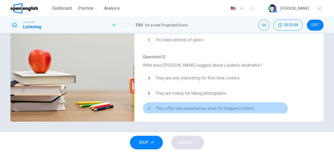
click at [231, 102] on button "C They offer new experiences even for frequent visitors" at bounding box center [215, 108] width 145 height 13
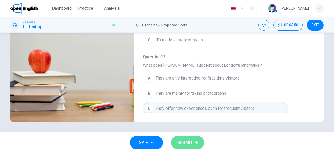
click at [189, 139] on span "SUBMIT" at bounding box center [185, 142] width 15 height 7
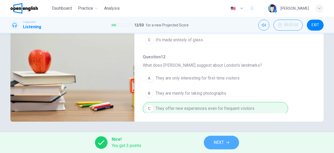
click at [224, 141] on span "NEXT" at bounding box center [219, 142] width 10 height 7
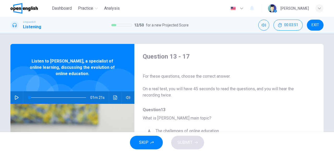
click at [17, 96] on icon "button" at bounding box center [17, 97] width 4 height 4
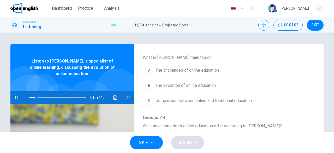
scroll to position [61, 0]
click at [201, 83] on span "The evolution of online education" at bounding box center [186, 85] width 60 height 6
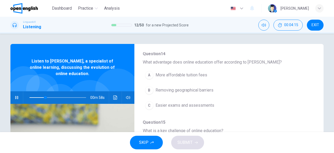
scroll to position [125, 0]
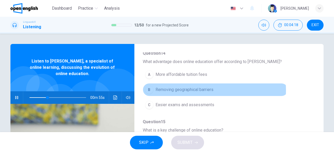
click at [200, 89] on span "Removing geographical barriers" at bounding box center [185, 89] width 58 height 6
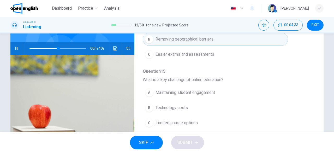
scroll to position [49, 0]
click at [214, 90] on span "Maintaining student engagement" at bounding box center [186, 92] width 60 height 6
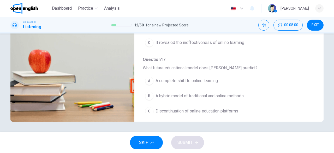
scroll to position [223, 0]
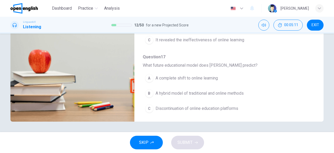
click at [213, 90] on span "A hybrid model of traditional and online methods" at bounding box center [200, 93] width 88 height 6
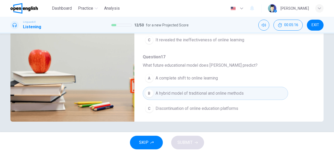
drag, startPoint x: 310, startPoint y: 85, endPoint x: 309, endPoint y: 79, distance: 5.8
click at [309, 79] on div "Question 13 - 17 For these questions, choose the correct answer. On a real test…" at bounding box center [225, 30] width 181 height 165
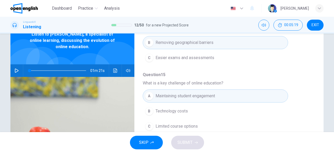
scroll to position [27, 0]
click at [66, 68] on span at bounding box center [58, 70] width 57 height 7
click at [16, 69] on icon "button" at bounding box center [17, 71] width 4 height 4
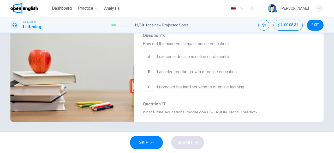
scroll to position [161, 0]
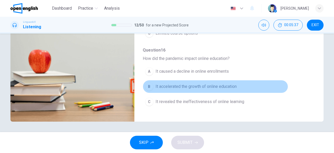
click at [221, 86] on span "It accelerated the growth of online education" at bounding box center [196, 86] width 81 height 6
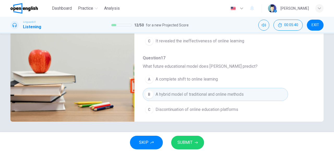
scroll to position [223, 0]
click at [193, 143] on button "SUBMIT" at bounding box center [187, 143] width 33 height 14
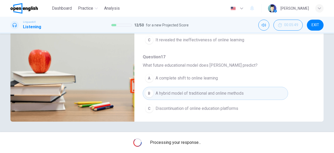
type input "*"
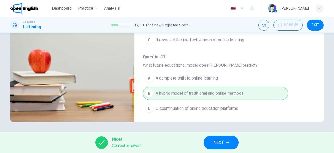
click at [209, 140] on button "NEXT" at bounding box center [221, 143] width 35 height 14
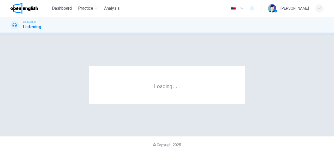
scroll to position [0, 0]
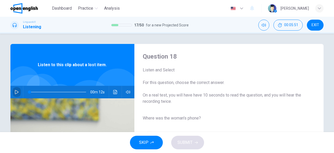
click at [16, 91] on icon "button" at bounding box center [17, 92] width 4 height 4
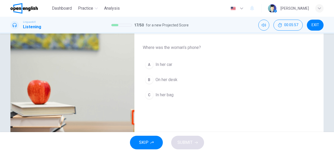
scroll to position [68, 0]
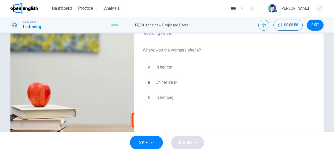
click at [168, 98] on span "In her bag" at bounding box center [165, 97] width 18 height 6
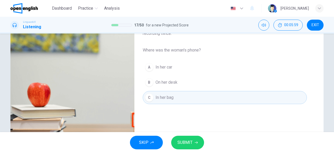
click at [190, 144] on span "SUBMIT" at bounding box center [185, 142] width 15 height 7
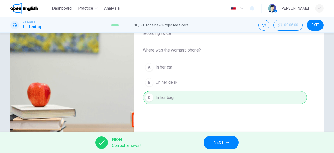
type input "**"
click at [216, 142] on span "NEXT" at bounding box center [219, 142] width 10 height 7
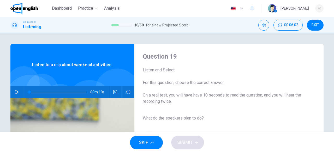
click at [15, 90] on icon "button" at bounding box center [17, 92] width 4 height 4
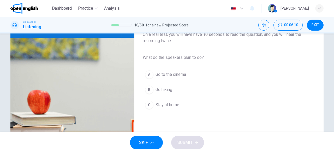
scroll to position [62, 0]
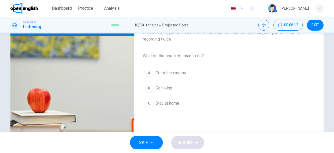
click at [168, 86] on span "Go hiking" at bounding box center [164, 88] width 17 height 6
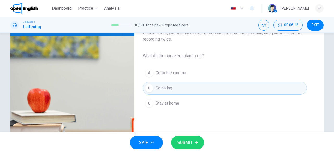
type input "*"
click at [187, 142] on span "SUBMIT" at bounding box center [185, 142] width 15 height 7
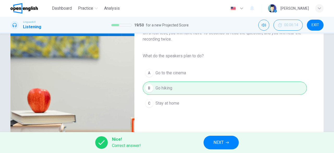
click at [215, 143] on span "NEXT" at bounding box center [219, 142] width 10 height 7
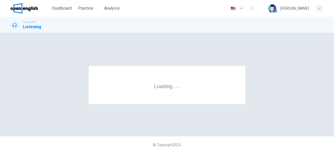
scroll to position [0, 0]
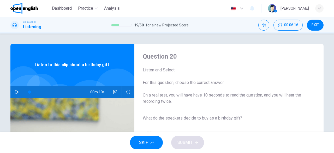
click at [18, 91] on button "button" at bounding box center [17, 92] width 8 height 13
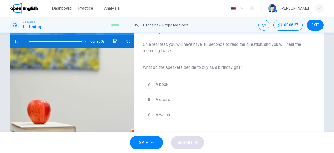
scroll to position [68, 0]
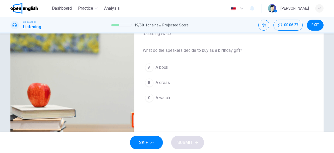
type input "*"
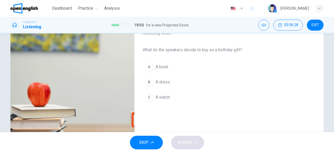
click at [160, 65] on span "A book" at bounding box center [162, 67] width 13 height 6
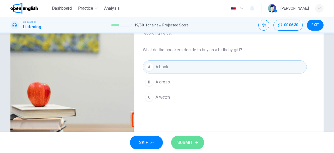
click at [189, 142] on span "SUBMIT" at bounding box center [185, 142] width 15 height 7
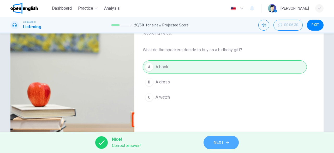
click at [218, 143] on span "NEXT" at bounding box center [219, 142] width 10 height 7
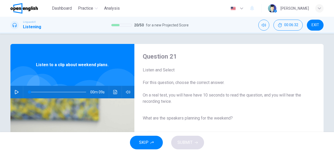
click at [16, 90] on icon "button" at bounding box center [17, 92] width 4 height 4
type input "*"
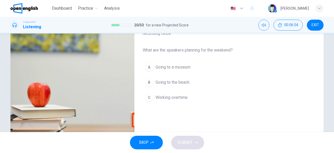
scroll to position [69, 0]
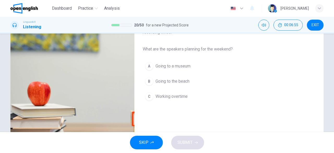
click at [166, 80] on span "Going to the beach" at bounding box center [173, 81] width 34 height 6
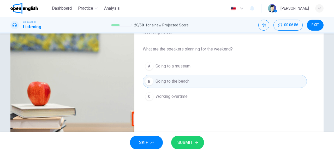
click at [192, 143] on span "SUBMIT" at bounding box center [185, 142] width 15 height 7
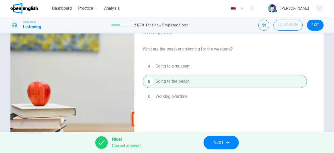
click at [224, 140] on button "NEXT" at bounding box center [221, 143] width 35 height 14
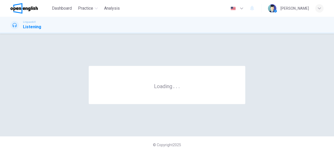
scroll to position [0, 0]
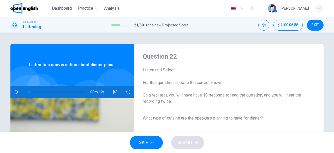
click at [13, 90] on button "button" at bounding box center [17, 92] width 8 height 13
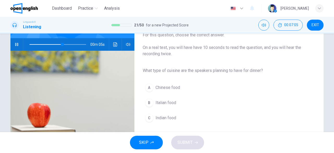
scroll to position [49, 0]
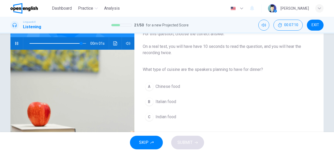
type input "*"
click at [163, 103] on span "Italian food" at bounding box center [166, 101] width 21 height 6
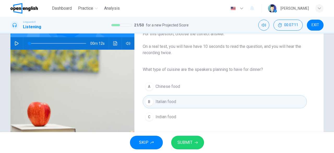
click at [194, 145] on button "SUBMIT" at bounding box center [187, 143] width 33 height 14
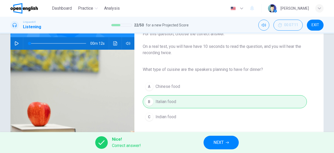
click at [215, 142] on span "NEXT" at bounding box center [219, 142] width 10 height 7
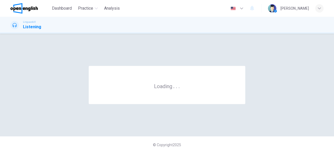
scroll to position [0, 0]
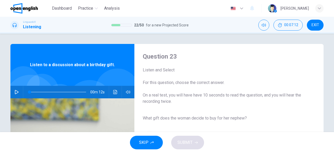
click at [15, 93] on icon "button" at bounding box center [17, 92] width 4 height 4
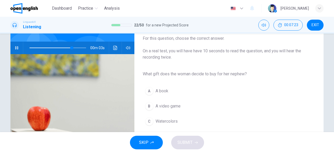
scroll to position [49, 0]
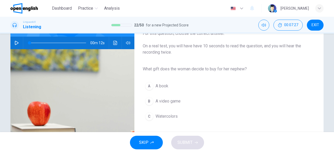
click at [16, 43] on icon "button" at bounding box center [17, 43] width 4 height 4
click at [167, 116] on span "Watercolors" at bounding box center [167, 116] width 22 height 6
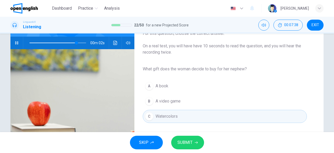
click at [190, 144] on span "SUBMIT" at bounding box center [185, 142] width 15 height 7
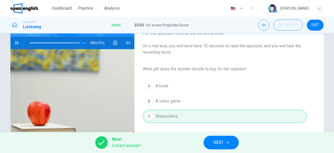
type input "*"
click at [227, 140] on button "NEXT" at bounding box center [221, 143] width 35 height 14
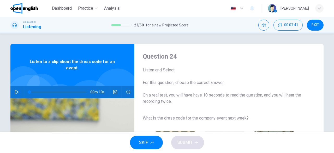
click at [15, 91] on icon "button" at bounding box center [17, 92] width 4 height 4
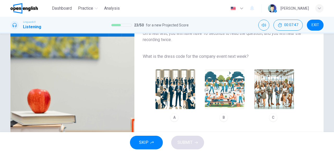
scroll to position [62, 0]
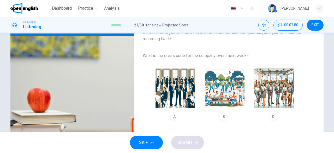
click at [279, 95] on img "button" at bounding box center [275, 88] width 40 height 40
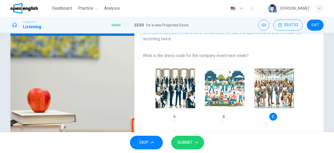
click at [189, 139] on span "SUBMIT" at bounding box center [185, 142] width 15 height 7
type input "*"
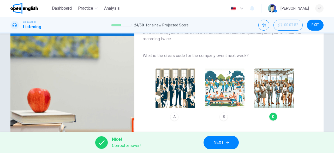
click at [216, 144] on span "NEXT" at bounding box center [219, 142] width 10 height 7
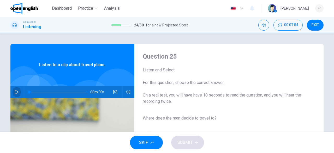
click at [16, 89] on button "button" at bounding box center [17, 92] width 8 height 13
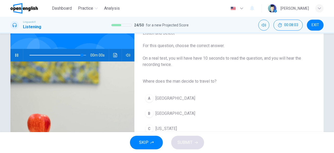
type input "*"
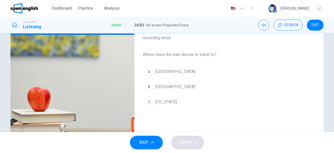
scroll to position [64, 0]
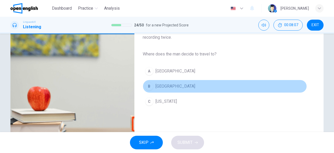
click at [157, 84] on span "[GEOGRAPHIC_DATA]" at bounding box center [176, 86] width 40 height 6
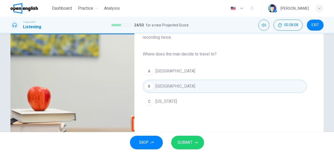
click at [191, 150] on div "SKIP SUBMIT" at bounding box center [167, 142] width 334 height 21
click at [189, 140] on span "SUBMIT" at bounding box center [185, 142] width 15 height 7
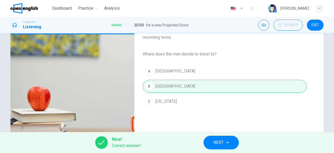
click at [226, 144] on icon "button" at bounding box center [227, 142] width 3 height 3
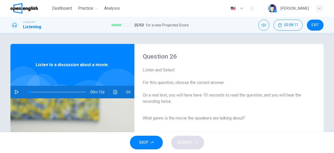
click at [13, 92] on button "button" at bounding box center [17, 92] width 8 height 13
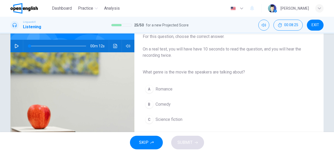
scroll to position [46, 0]
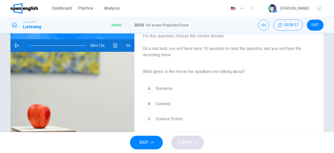
click at [17, 44] on icon "button" at bounding box center [17, 45] width 4 height 4
click at [169, 119] on span "Science fiction" at bounding box center [169, 119] width 27 height 6
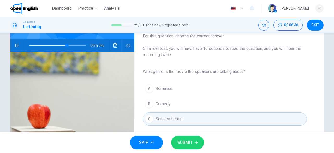
click at [190, 144] on span "SUBMIT" at bounding box center [185, 142] width 15 height 7
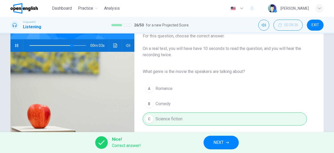
type input "**"
click at [222, 143] on span "NEXT" at bounding box center [219, 142] width 10 height 7
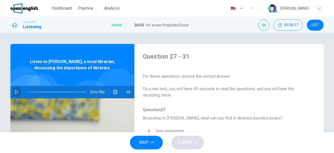
click at [15, 91] on icon "button" at bounding box center [17, 92] width 4 height 4
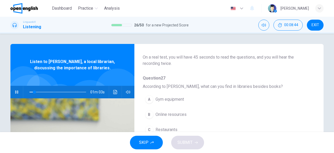
scroll to position [32, 0]
drag, startPoint x: 314, startPoint y: 85, endPoint x: 318, endPoint y: 103, distance: 18.4
click at [318, 103] on div "Question 27 - 31 For these questions, choose the correct answer. On a real test…" at bounding box center [166, 135] width 313 height 182
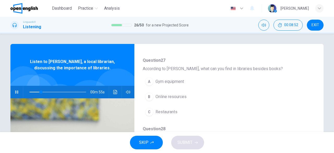
scroll to position [48, 0]
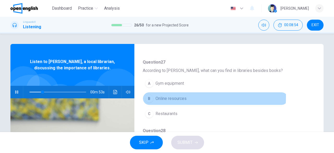
click at [178, 95] on span "Online resources" at bounding box center [171, 98] width 31 height 6
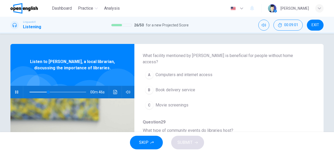
scroll to position [135, 0]
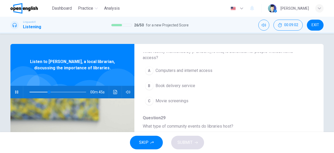
click at [197, 67] on span "Computers and internet access" at bounding box center [184, 70] width 57 height 6
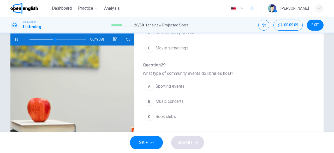
scroll to position [53, 0]
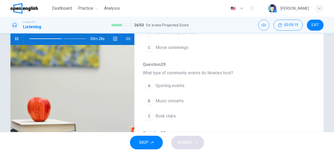
click at [172, 113] on span "Book clubs" at bounding box center [166, 116] width 20 height 6
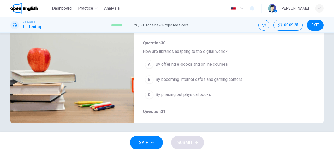
scroll to position [180, 0]
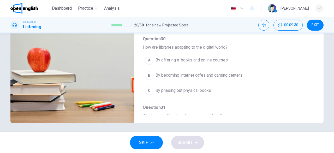
click at [195, 57] on span "By offering e-books and online courses" at bounding box center [192, 60] width 72 height 6
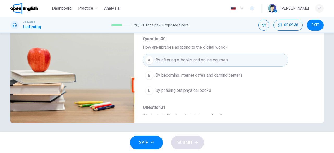
drag, startPoint x: 311, startPoint y: 68, endPoint x: 323, endPoint y: 85, distance: 20.1
click at [323, 85] on div "Question 27 - 31 For these questions, choose the correct answer. On a real test…" at bounding box center [167, 32] width 330 height 182
drag, startPoint x: 314, startPoint y: 91, endPoint x: 321, endPoint y: 103, distance: 14.3
click at [321, 103] on div "Question 27 - 31 For these questions, choose the correct answer. On a real test…" at bounding box center [166, 32] width 313 height 182
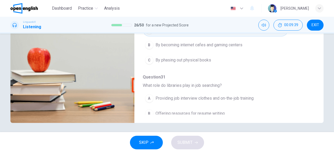
scroll to position [223, 0]
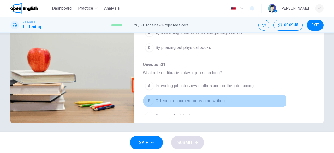
click at [207, 98] on span "Offering resources for resume writing" at bounding box center [190, 101] width 69 height 6
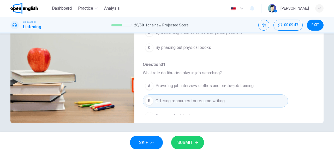
type input "*"
click at [188, 145] on span "SUBMIT" at bounding box center [185, 142] width 15 height 7
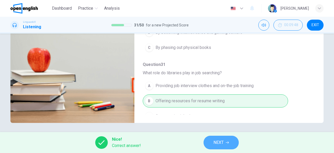
click at [221, 145] on span "NEXT" at bounding box center [219, 142] width 10 height 7
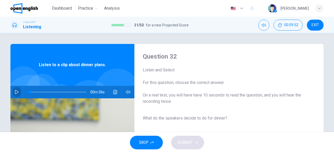
click at [16, 93] on icon "button" at bounding box center [17, 92] width 4 height 4
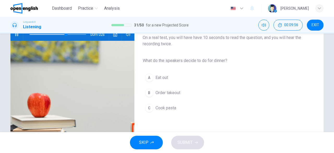
scroll to position [58, 0]
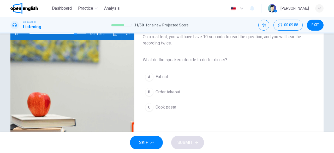
type input "*"
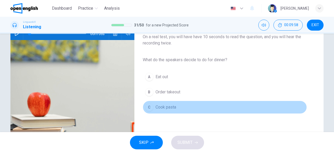
click at [174, 105] on span "Cook pasta" at bounding box center [166, 107] width 21 height 6
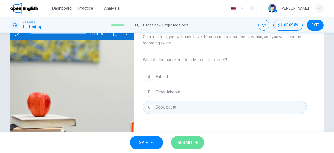
click at [181, 138] on button "SUBMIT" at bounding box center [187, 143] width 33 height 14
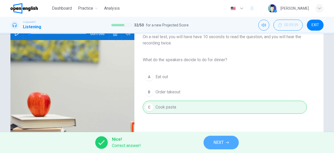
click at [227, 138] on button "NEXT" at bounding box center [221, 143] width 35 height 14
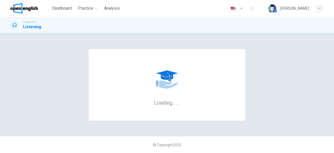
click at [227, 138] on div "© Copyright 2025" at bounding box center [167, 144] width 334 height 17
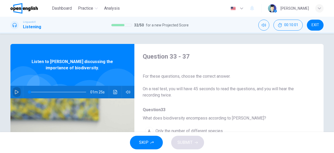
click at [16, 90] on icon "button" at bounding box center [17, 92] width 4 height 4
drag, startPoint x: 16, startPoint y: 90, endPoint x: 73, endPoint y: 104, distance: 59.4
click at [73, 104] on div "Listen to [PERSON_NAME] discussing the importance of biodiversity. 01m 25s" at bounding box center [72, 135] width 124 height 182
click at [130, 86] on div "01m 25s" at bounding box center [72, 92] width 124 height 13
drag, startPoint x: 316, startPoint y: 85, endPoint x: 324, endPoint y: 63, distance: 23.5
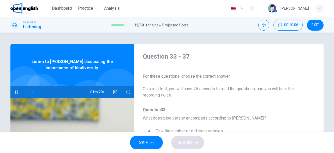
click at [324, 63] on div "Question 33 - 37 For these questions, choose the correct answer. On a real test…" at bounding box center [167, 135] width 330 height 182
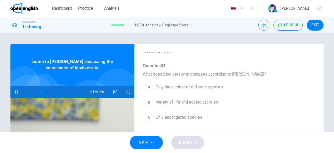
click at [222, 88] on button "A Only the number of different species" at bounding box center [215, 86] width 145 height 13
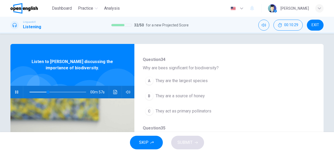
scroll to position [119, 0]
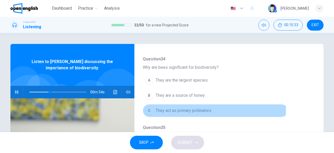
click at [197, 109] on span "They act as primary pollinators" at bounding box center [184, 110] width 56 height 6
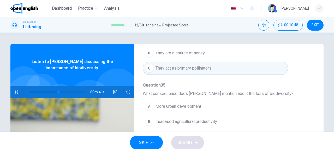
scroll to position [33, 0]
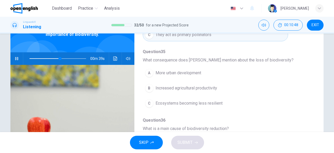
click at [218, 101] on span "Ecosystems becoming less resilient" at bounding box center [189, 103] width 67 height 6
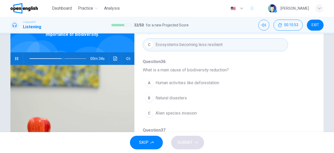
scroll to position [223, 0]
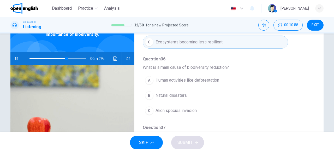
click at [200, 77] on span "Human activities like deforestation" at bounding box center [188, 80] width 64 height 6
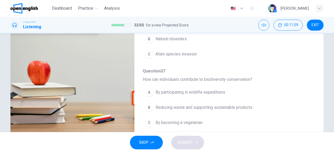
scroll to position [104, 0]
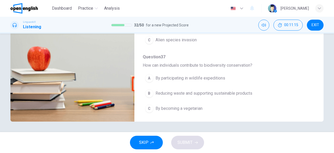
click at [208, 90] on span "Reducing waste and supporting sustainable products" at bounding box center [204, 93] width 97 height 6
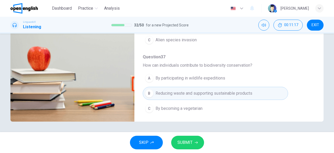
click at [194, 141] on button "SUBMIT" at bounding box center [187, 143] width 33 height 14
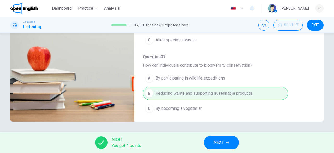
type input "**"
click at [218, 144] on span "NEXT" at bounding box center [219, 142] width 10 height 7
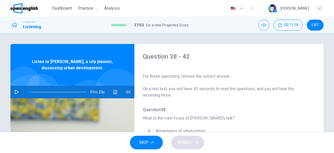
click at [15, 93] on icon "button" at bounding box center [17, 92] width 4 height 4
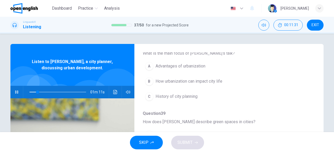
scroll to position [65, 0]
click at [37, 90] on span at bounding box center [38, 91] width 3 height 3
click at [33, 91] on span at bounding box center [34, 91] width 3 height 3
click at [179, 82] on span "How urbanization can impact city life" at bounding box center [189, 81] width 67 height 6
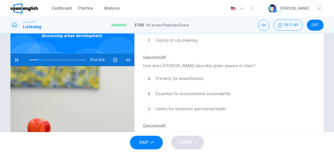
scroll to position [33, 0]
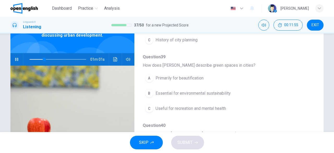
click at [204, 92] on span "Essential for environmental sustainability" at bounding box center [193, 93] width 75 height 6
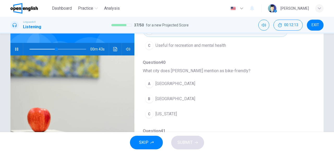
scroll to position [158, 0]
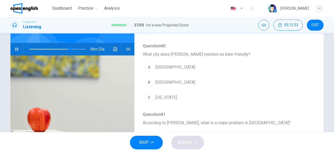
click at [171, 81] on span "[GEOGRAPHIC_DATA]" at bounding box center [176, 82] width 40 height 6
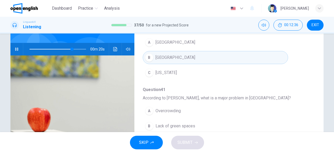
scroll to position [183, 0]
click at [322, 103] on div "Question 38 - 42 For these questions, choose the correct answer. On a real test…" at bounding box center [166, 92] width 313 height 182
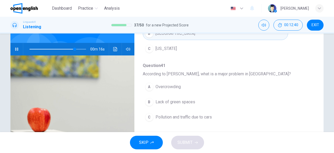
scroll to position [223, 0]
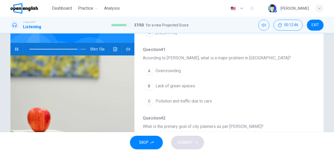
click at [188, 98] on span "Pollution and traffic due to cars" at bounding box center [184, 101] width 56 height 6
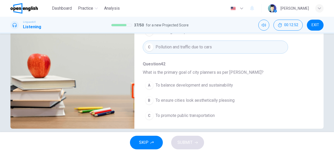
scroll to position [97, 0]
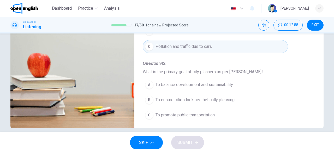
click at [216, 81] on span "To balance development and sustainability" at bounding box center [195, 84] width 78 height 6
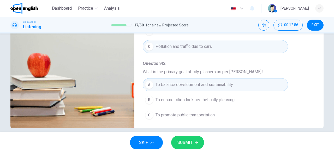
type input "*"
click at [189, 141] on span "SUBMIT" at bounding box center [185, 142] width 15 height 7
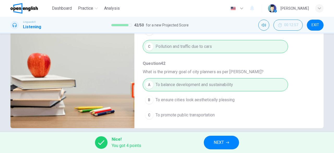
click at [224, 144] on span "NEXT" at bounding box center [219, 142] width 10 height 7
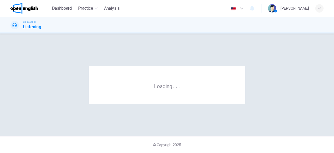
scroll to position [0, 0]
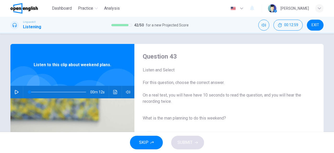
click at [15, 91] on icon "button" at bounding box center [17, 92] width 4 height 4
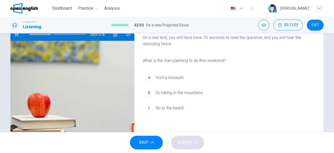
scroll to position [58, 0]
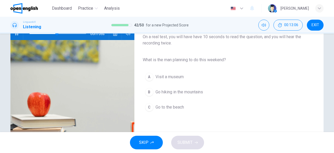
click at [192, 94] on span "Go hiking in the mountains" at bounding box center [180, 92] width 48 height 6
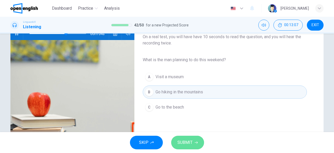
click at [191, 141] on span "SUBMIT" at bounding box center [185, 142] width 15 height 7
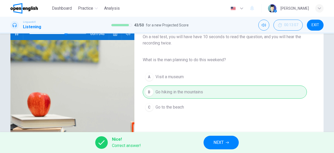
type input "**"
click at [221, 144] on span "NEXT" at bounding box center [219, 142] width 10 height 7
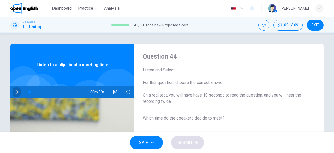
click at [15, 92] on icon "button" at bounding box center [17, 92] width 4 height 4
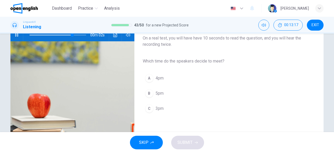
scroll to position [58, 0]
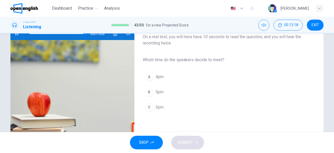
type input "*"
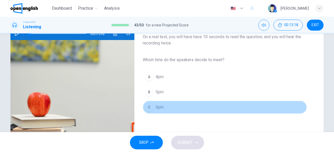
click at [156, 107] on span "3pm" at bounding box center [160, 107] width 8 height 6
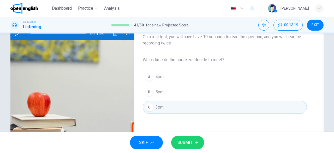
click at [192, 141] on span "SUBMIT" at bounding box center [185, 142] width 15 height 7
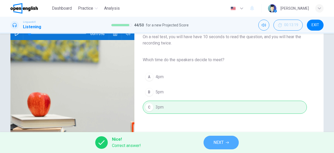
click at [223, 144] on span "NEXT" at bounding box center [219, 142] width 10 height 7
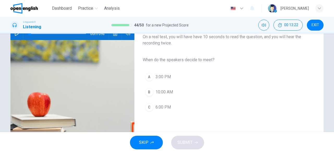
click at [163, 75] on span "3:00 PM" at bounding box center [163, 77] width 15 height 6
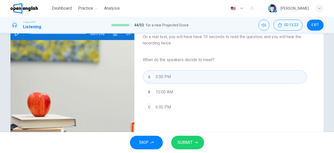
click at [186, 142] on span "SUBMIT" at bounding box center [185, 142] width 15 height 7
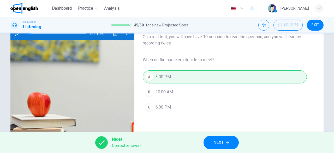
click at [231, 142] on button "NEXT" at bounding box center [221, 143] width 35 height 14
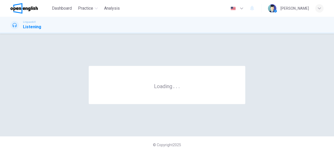
scroll to position [0, 0]
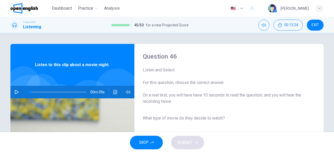
click at [15, 92] on icon "button" at bounding box center [17, 92] width 4 height 4
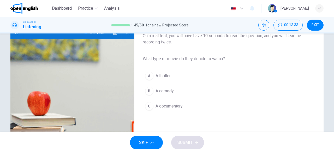
scroll to position [61, 0]
type input "*"
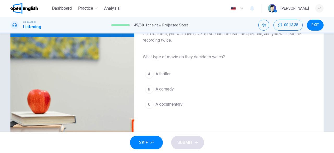
click at [166, 88] on span "A comedy" at bounding box center [165, 89] width 18 height 6
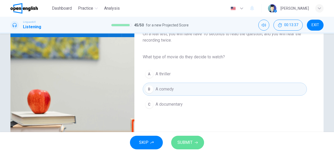
click at [187, 143] on span "SUBMIT" at bounding box center [185, 142] width 15 height 7
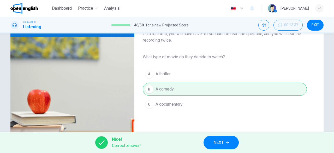
click at [225, 142] on button "NEXT" at bounding box center [221, 143] width 35 height 14
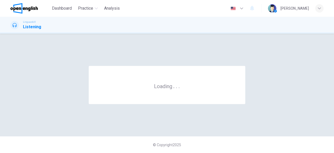
scroll to position [0, 0]
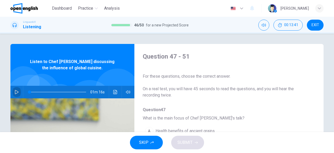
click at [15, 91] on icon "button" at bounding box center [17, 92] width 4 height 4
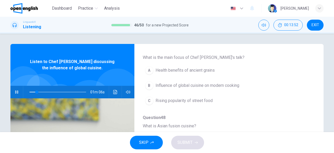
scroll to position [61, 0]
click at [216, 82] on span "Influence of global cuisine on modern cooking" at bounding box center [198, 85] width 84 height 6
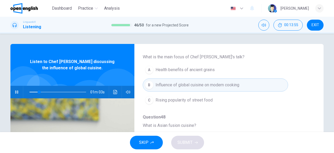
drag, startPoint x: 315, startPoint y: 93, endPoint x: 315, endPoint y: 100, distance: 6.3
click at [315, 100] on div "Question 47 - 51 For these questions, choose the correct answer. On a real test…" at bounding box center [166, 135] width 313 height 182
drag, startPoint x: 310, startPoint y: 97, endPoint x: 314, endPoint y: 107, distance: 10.7
click at [314, 107] on div "Question 47 - 51 For these questions, choose the correct answer. On a real test…" at bounding box center [166, 135] width 313 height 182
click at [311, 96] on div "Question 47 - 51 For these questions, choose the correct answer. On a real test…" at bounding box center [225, 73] width 181 height 165
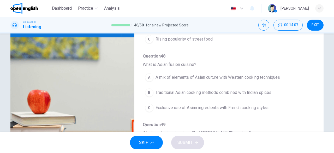
scroll to position [64, 0]
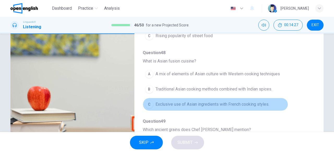
click at [258, 105] on span "Exclusive use of Asian ingredients with French cooking styles." at bounding box center [213, 104] width 114 height 6
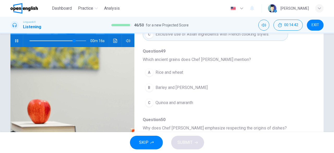
scroll to position [0, 0]
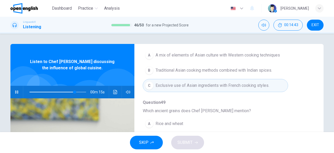
click at [58, 90] on span at bounding box center [58, 91] width 57 height 7
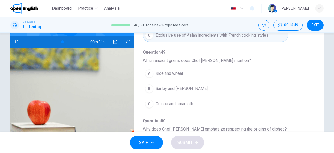
scroll to position [57, 0]
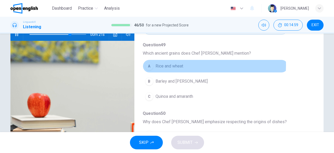
click at [180, 63] on span "Rice and wheat" at bounding box center [170, 66] width 28 height 6
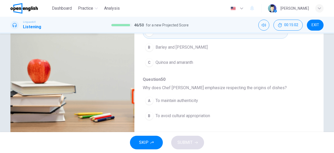
scroll to position [104, 0]
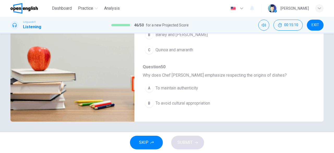
click at [205, 101] on span "To avoid cultural appropriation" at bounding box center [183, 103] width 55 height 6
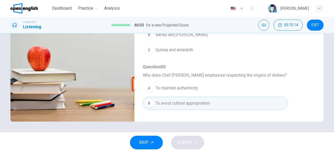
drag, startPoint x: 311, startPoint y: 68, endPoint x: 312, endPoint y: 73, distance: 5.2
click at [312, 73] on div "Question 47 - 51 For these questions, choose the correct answer. On a real test…" at bounding box center [225, 30] width 181 height 165
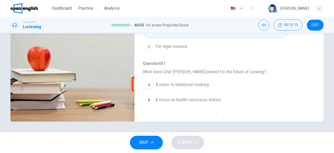
scroll to position [223, 0]
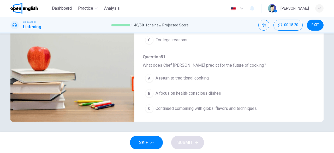
type input "*"
click at [237, 106] on span "Continued combining with global flavors and techniques" at bounding box center [206, 108] width 101 height 6
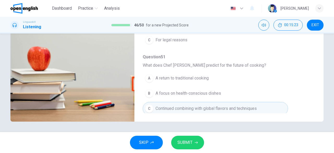
click at [195, 145] on button "SUBMIT" at bounding box center [187, 143] width 33 height 14
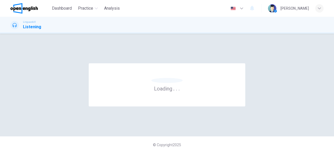
scroll to position [0, 0]
